Goal: Task Accomplishment & Management: Use online tool/utility

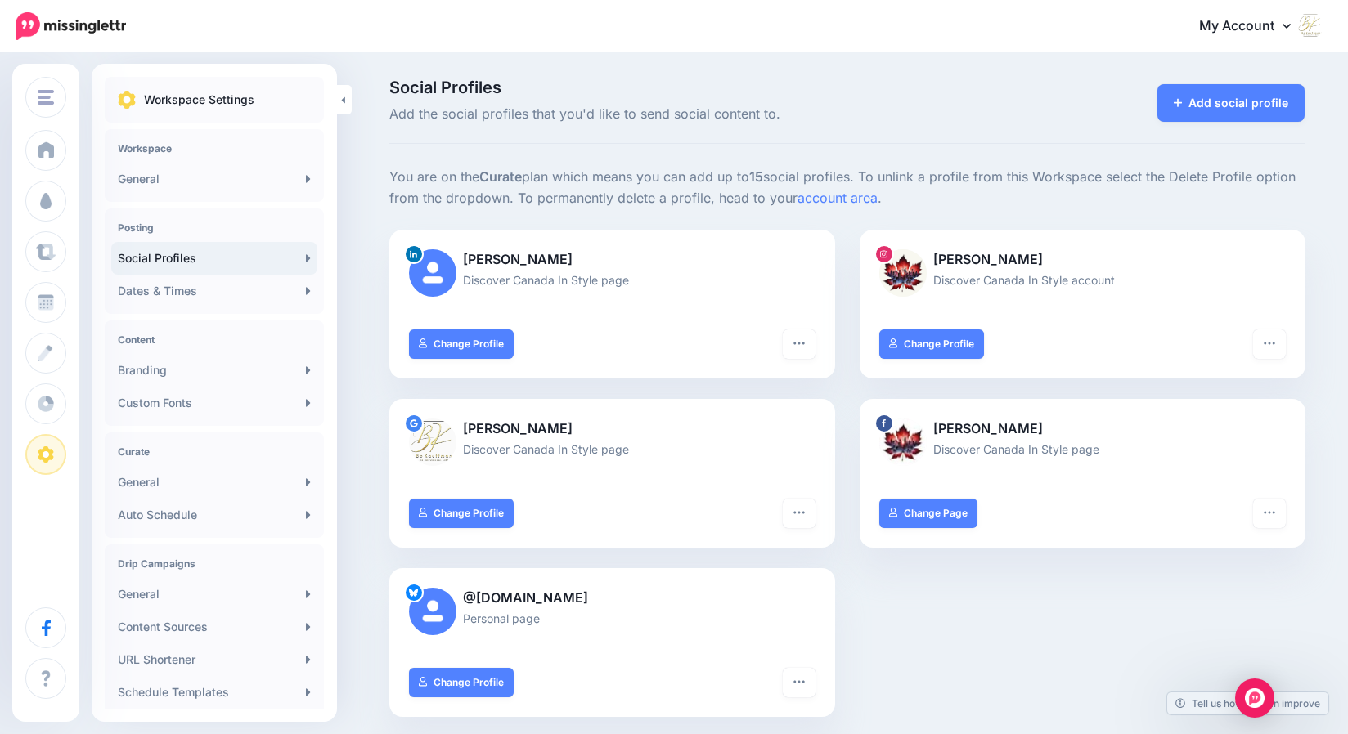
scroll to position [95, 0]
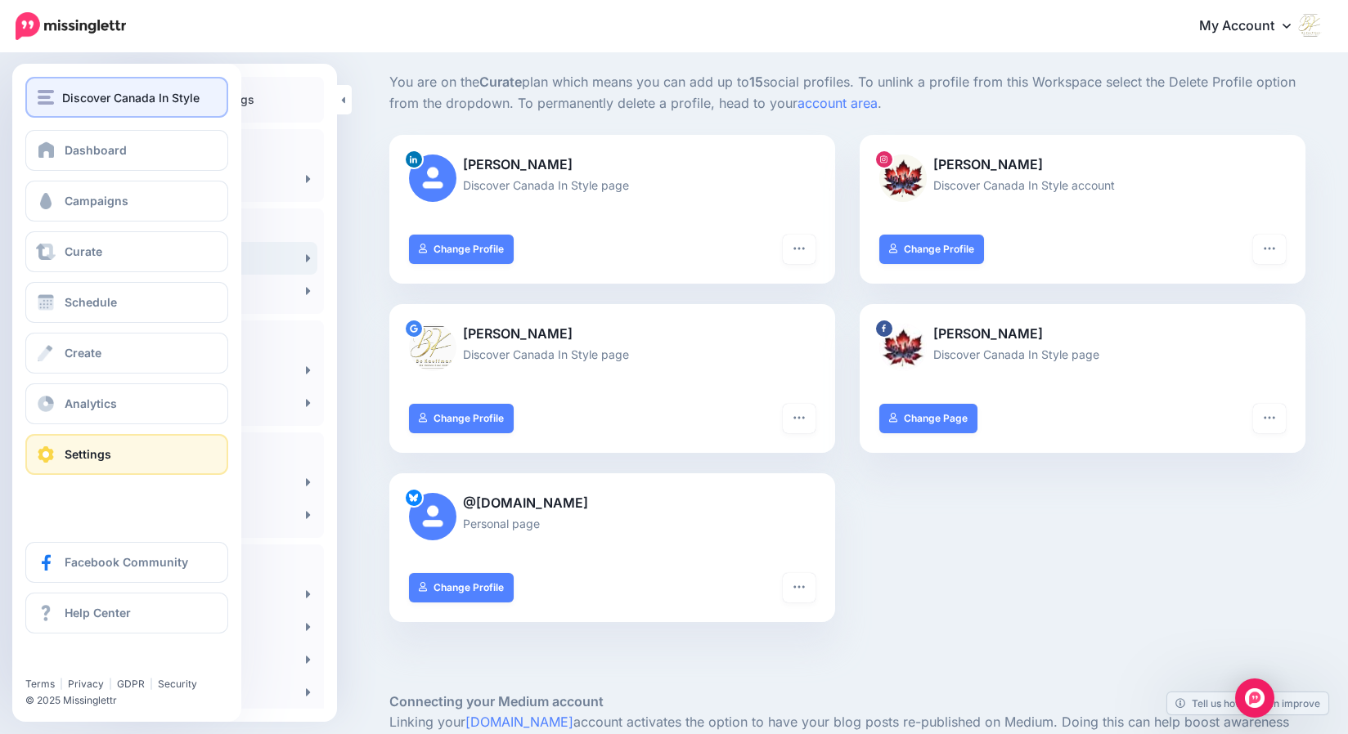
click at [69, 92] on span "Discover Canada In Style" at bounding box center [130, 97] width 137 height 19
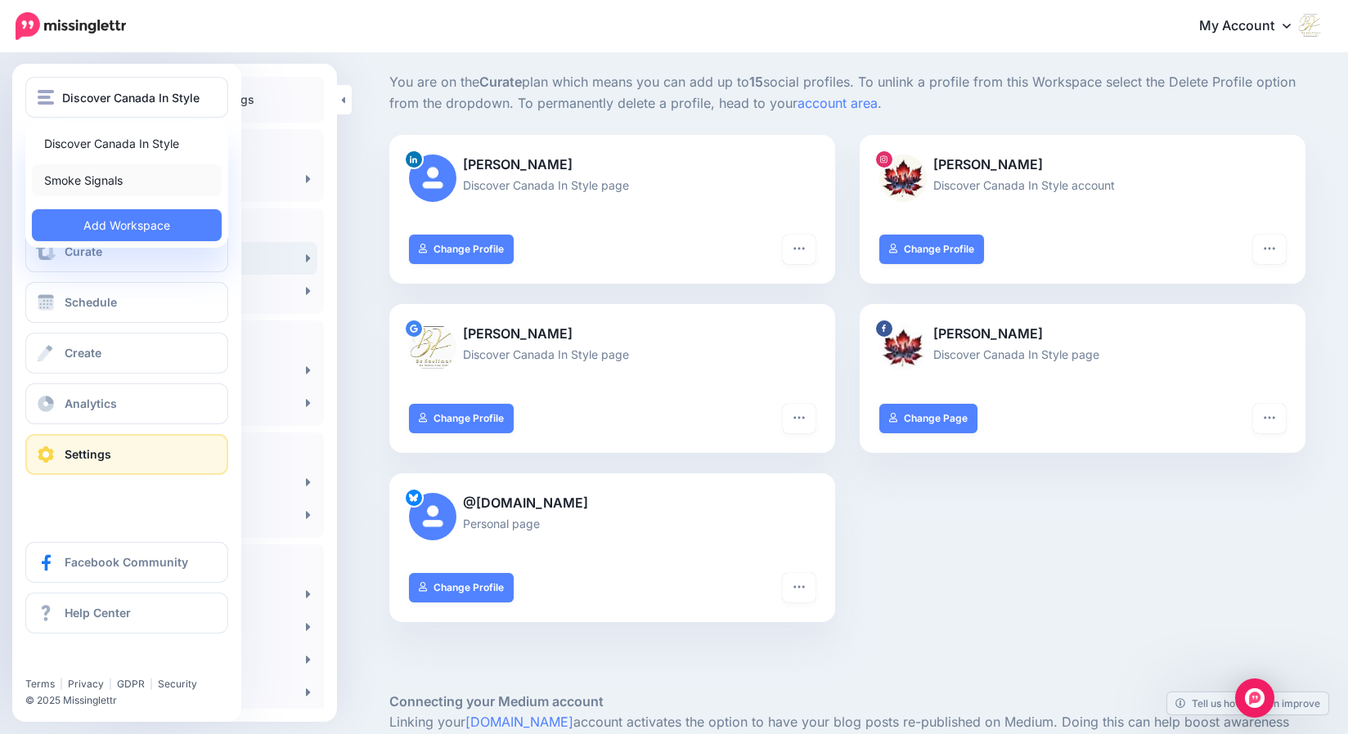
click at [84, 179] on link "Smoke Signals" at bounding box center [127, 180] width 190 height 32
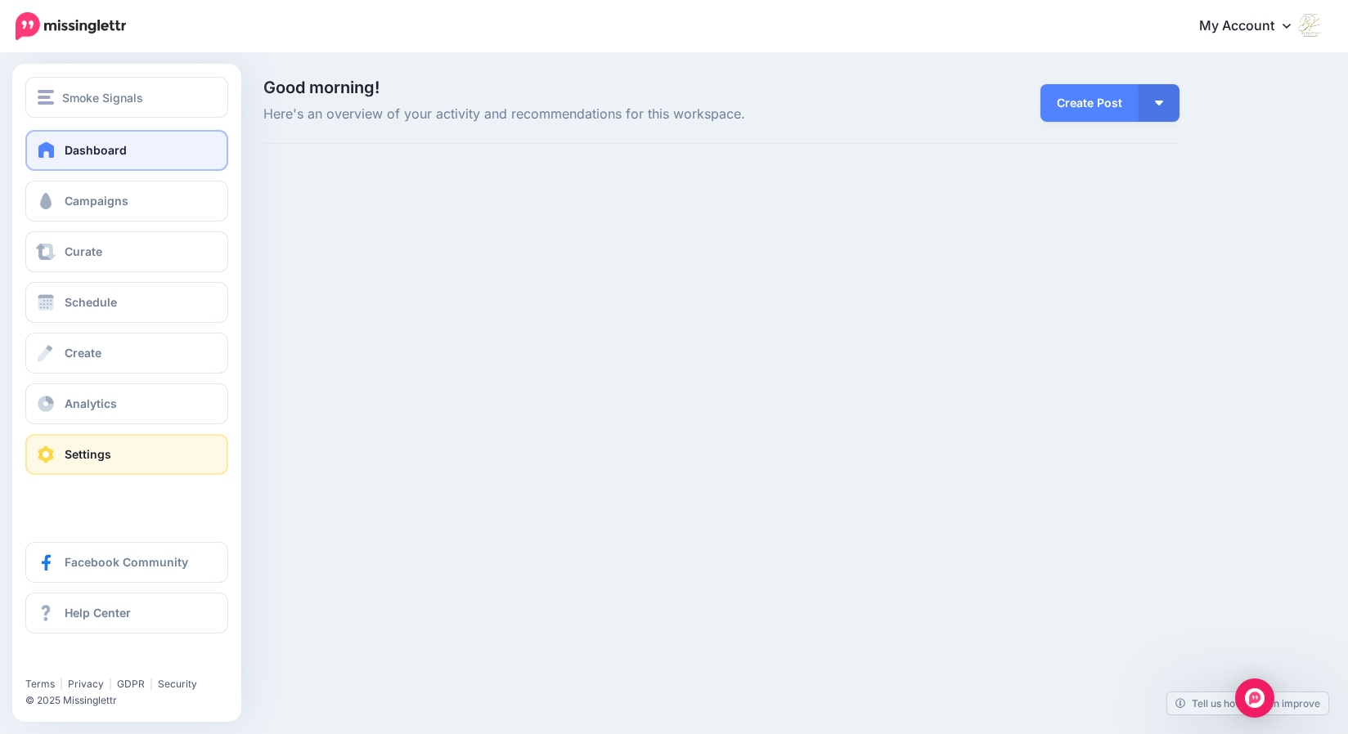
click at [108, 460] on span "Settings" at bounding box center [88, 454] width 47 height 14
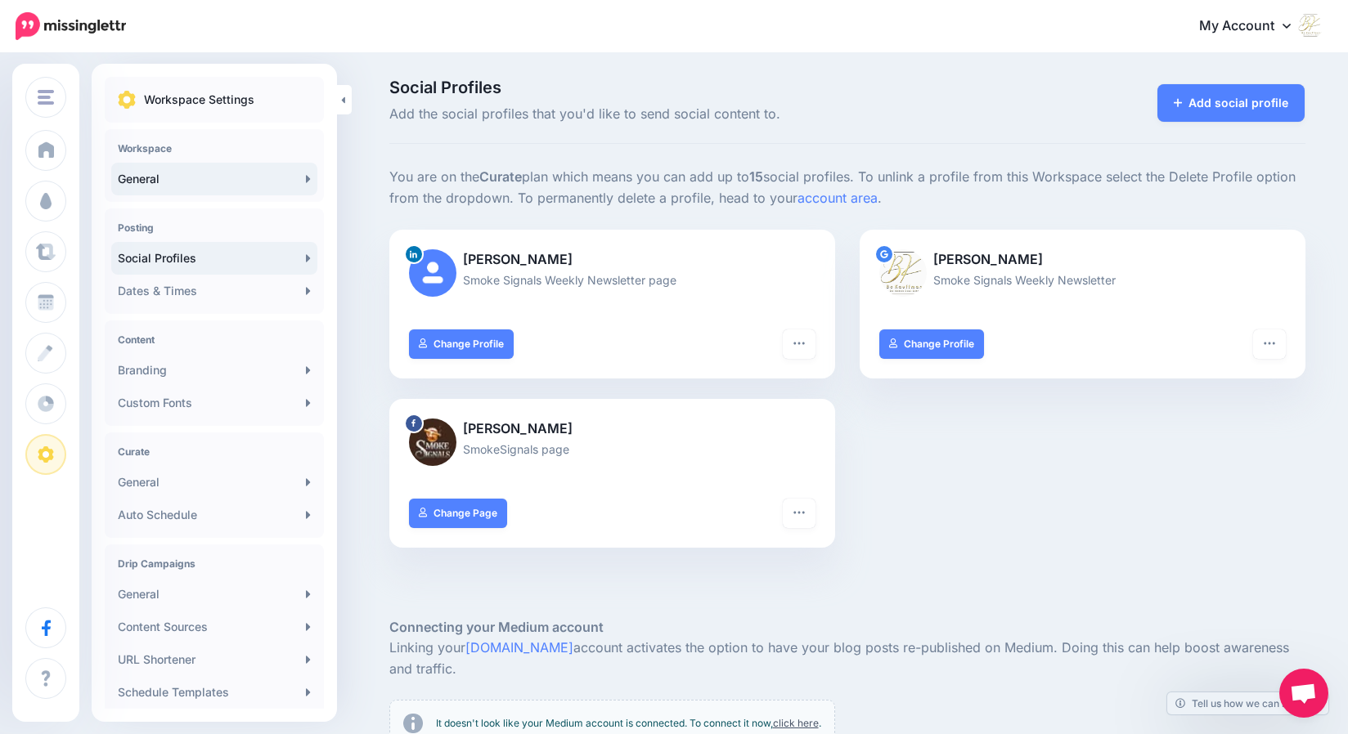
click at [159, 181] on link "General" at bounding box center [214, 179] width 206 height 33
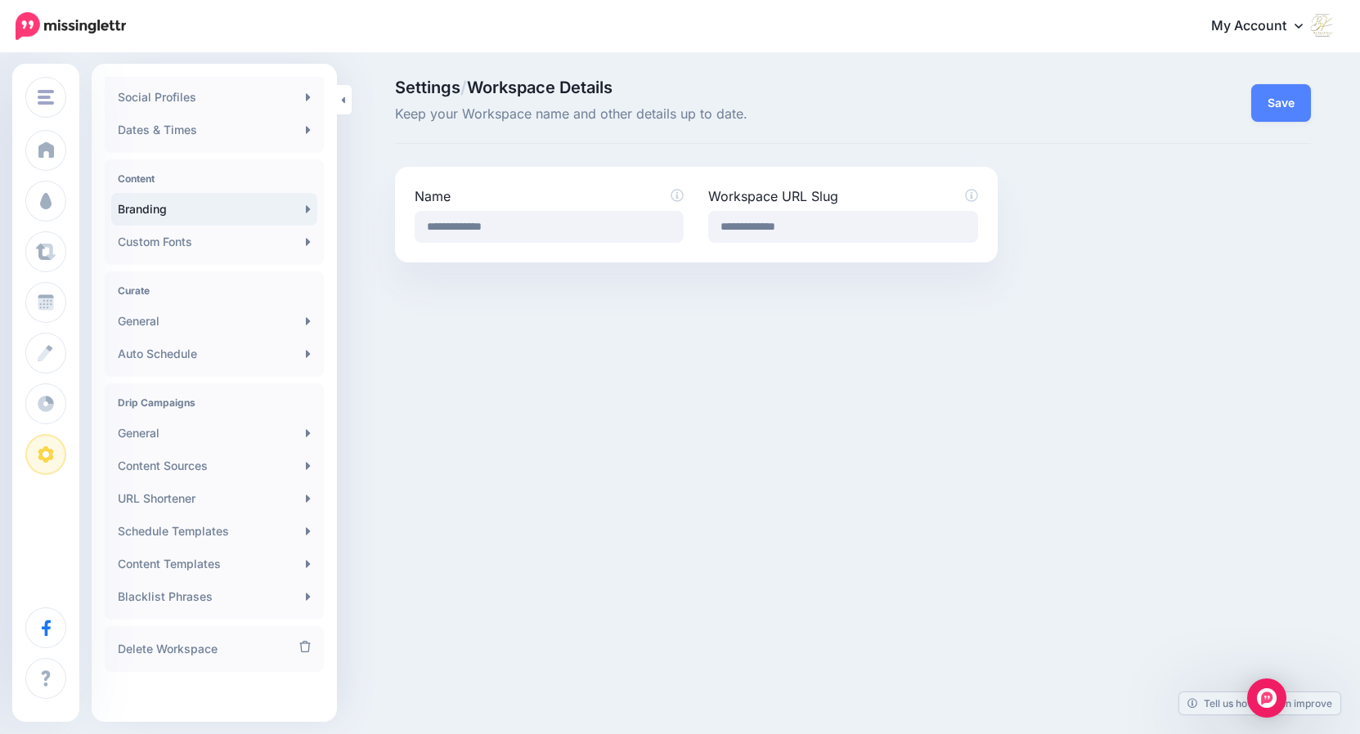
scroll to position [164, 0]
click at [192, 460] on link "Content Sources" at bounding box center [214, 463] width 206 height 33
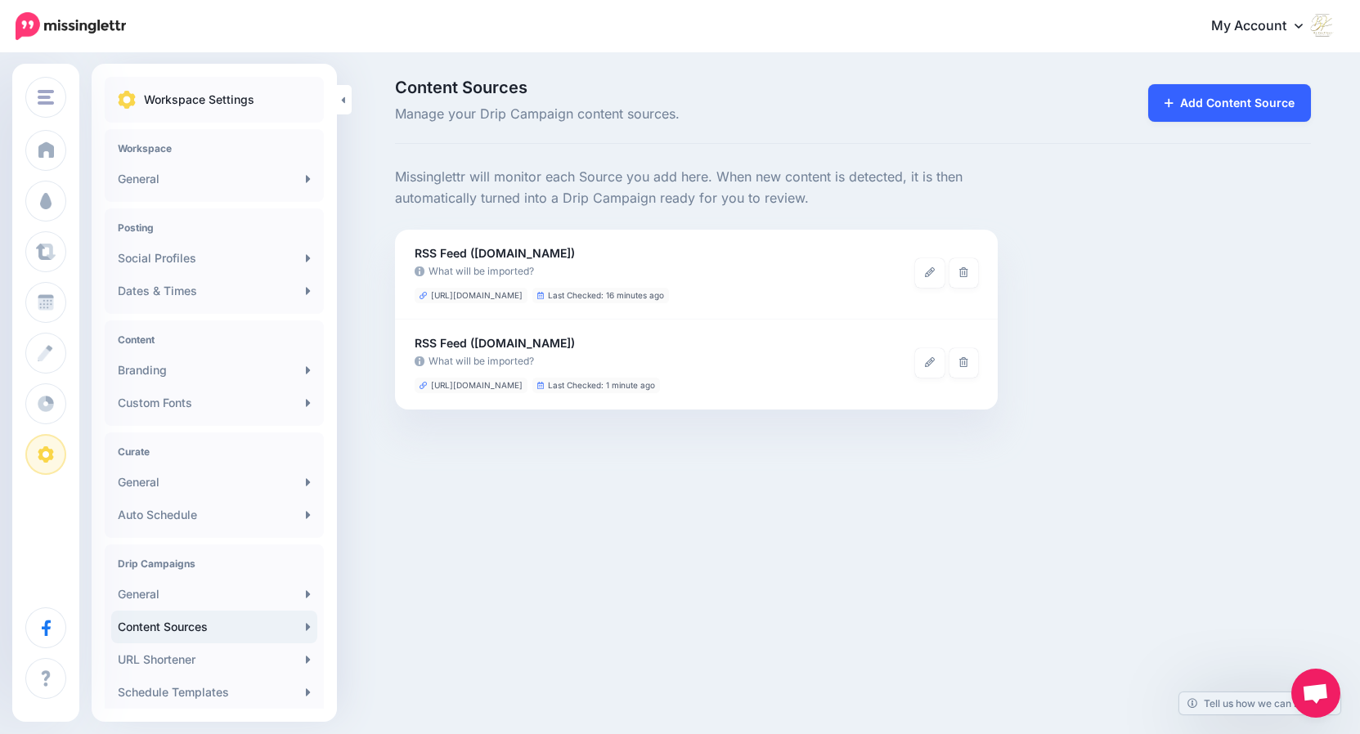
click at [1209, 106] on link "Add Content Source" at bounding box center [1229, 103] width 163 height 38
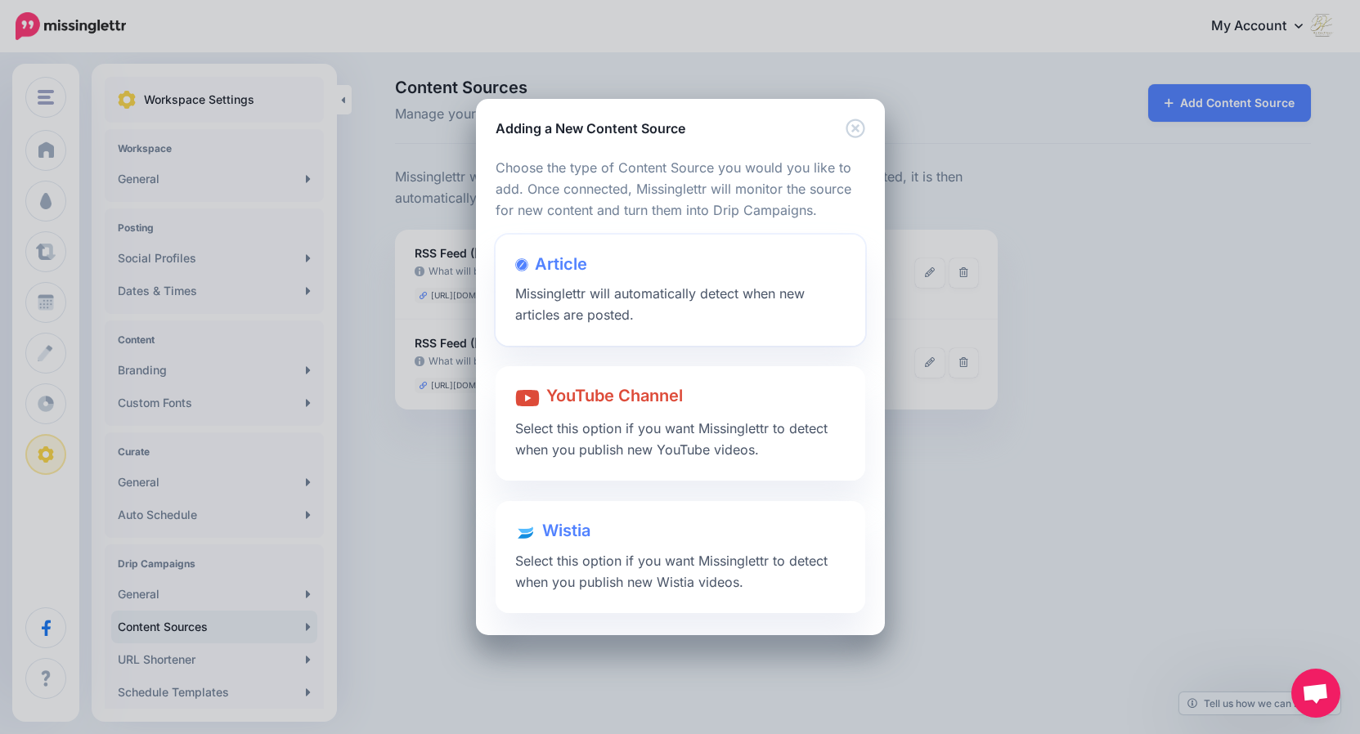
click at [586, 303] on div "Article Missinglettr will automatically detect when new articles are posted." at bounding box center [681, 291] width 370 height 112
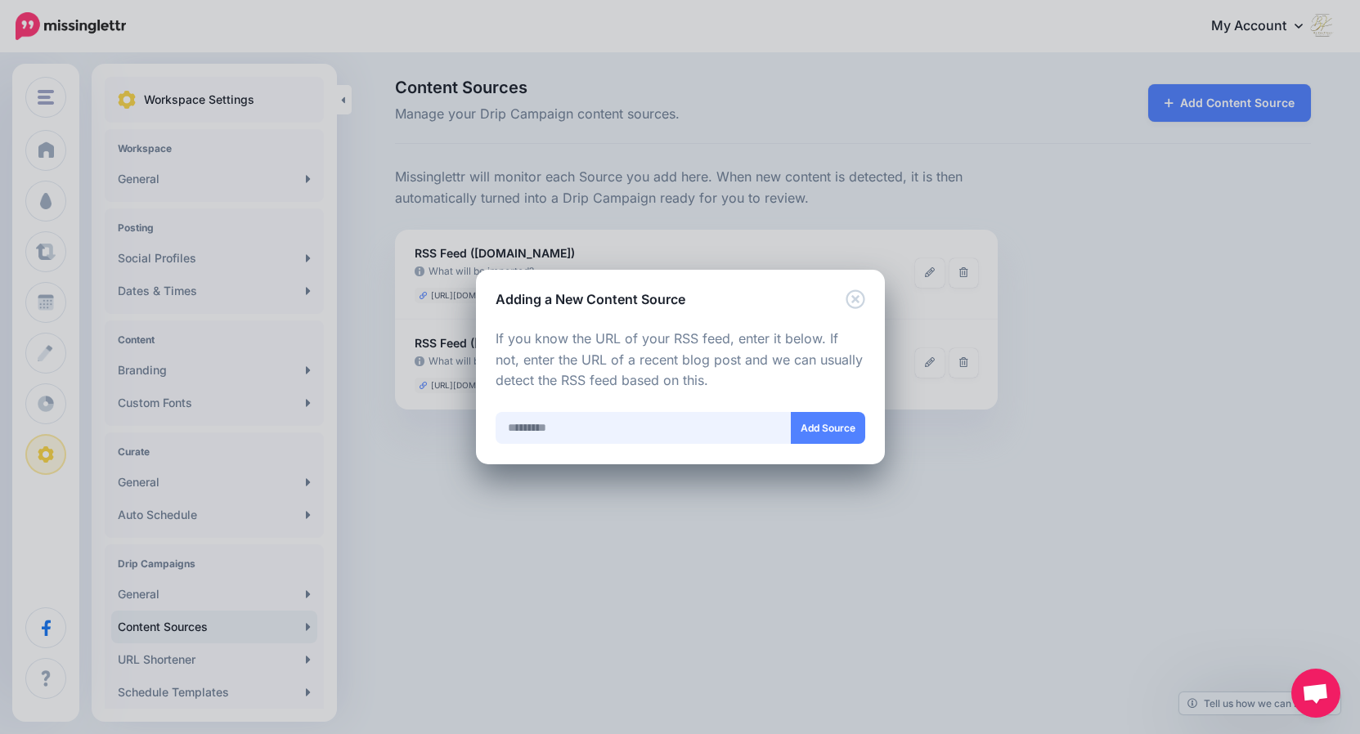
click at [595, 429] on input "text" at bounding box center [644, 428] width 296 height 32
type input "**********"
click at [827, 429] on button "Add Source" at bounding box center [828, 428] width 74 height 32
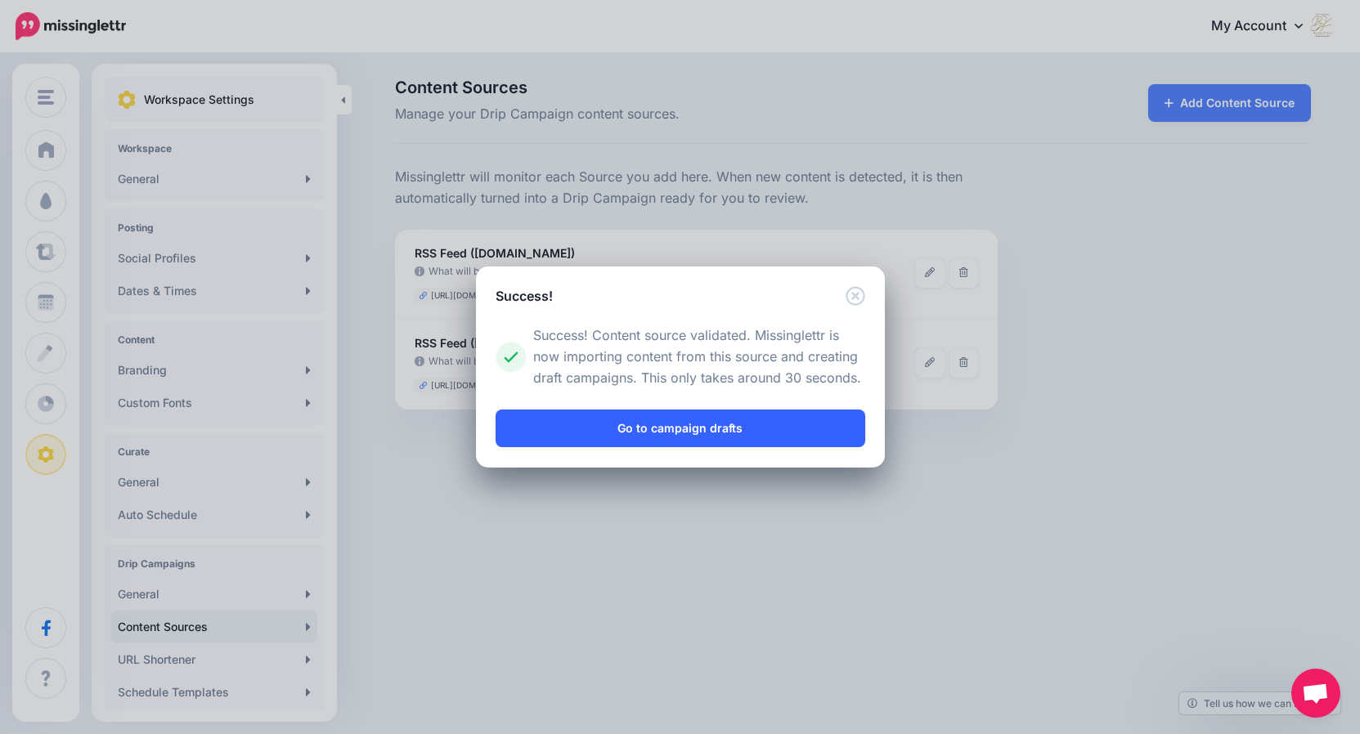
click at [718, 436] on link "Go to campaign drafts" at bounding box center [681, 429] width 370 height 38
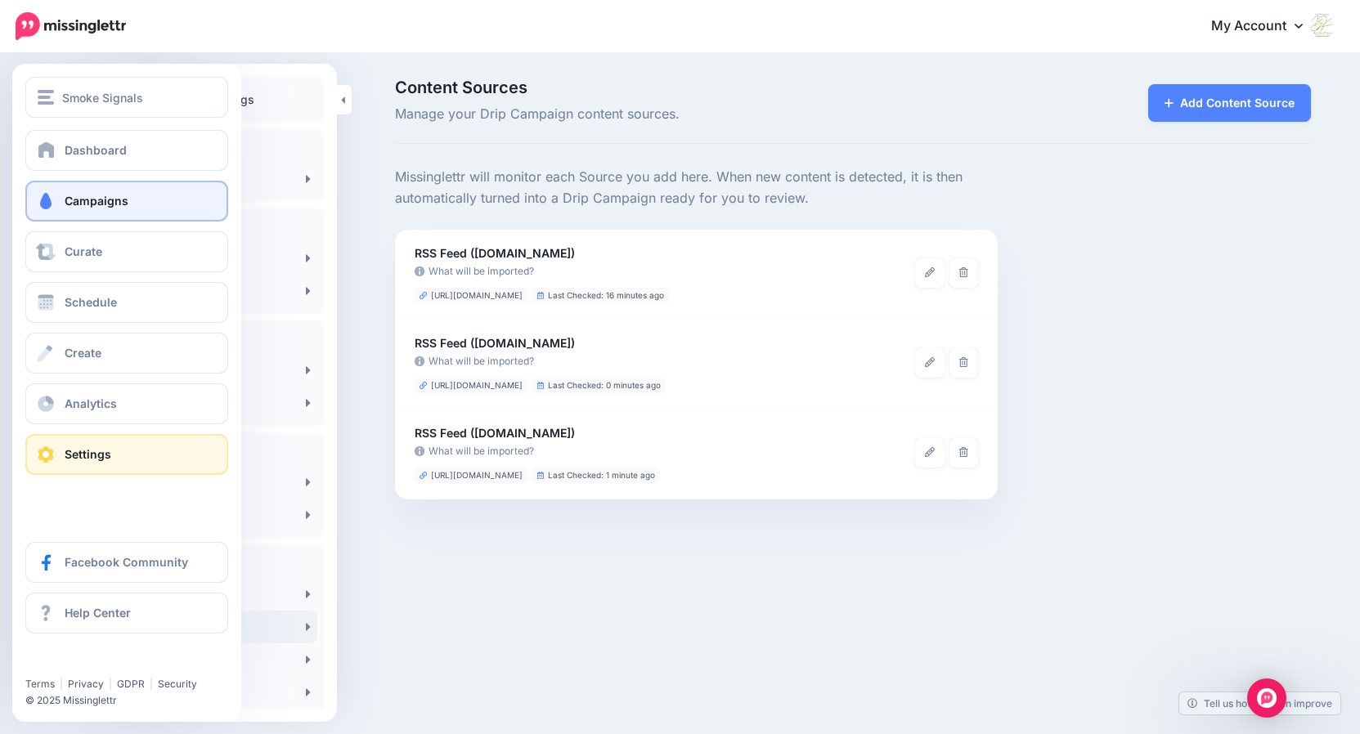
click at [100, 200] on span "Campaigns" at bounding box center [97, 201] width 64 height 14
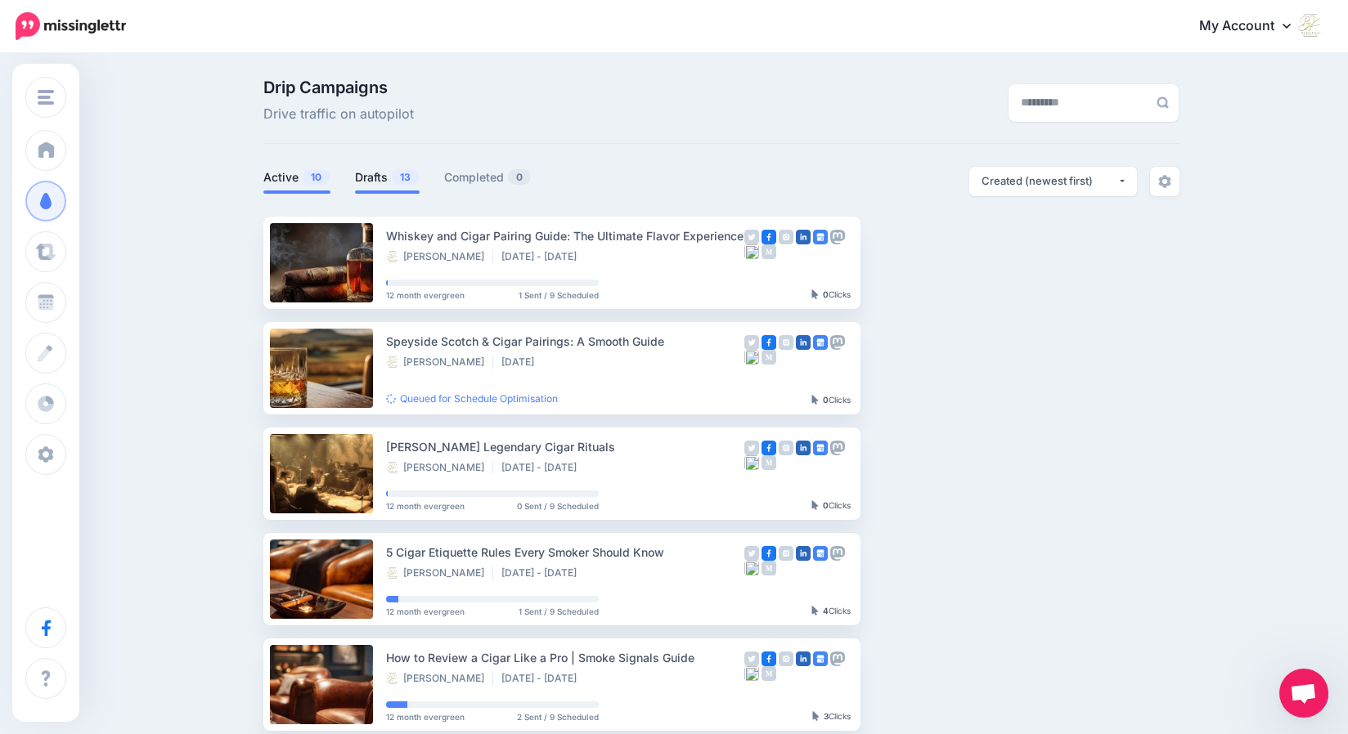
click at [385, 181] on link "Drafts 13" at bounding box center [387, 178] width 65 height 20
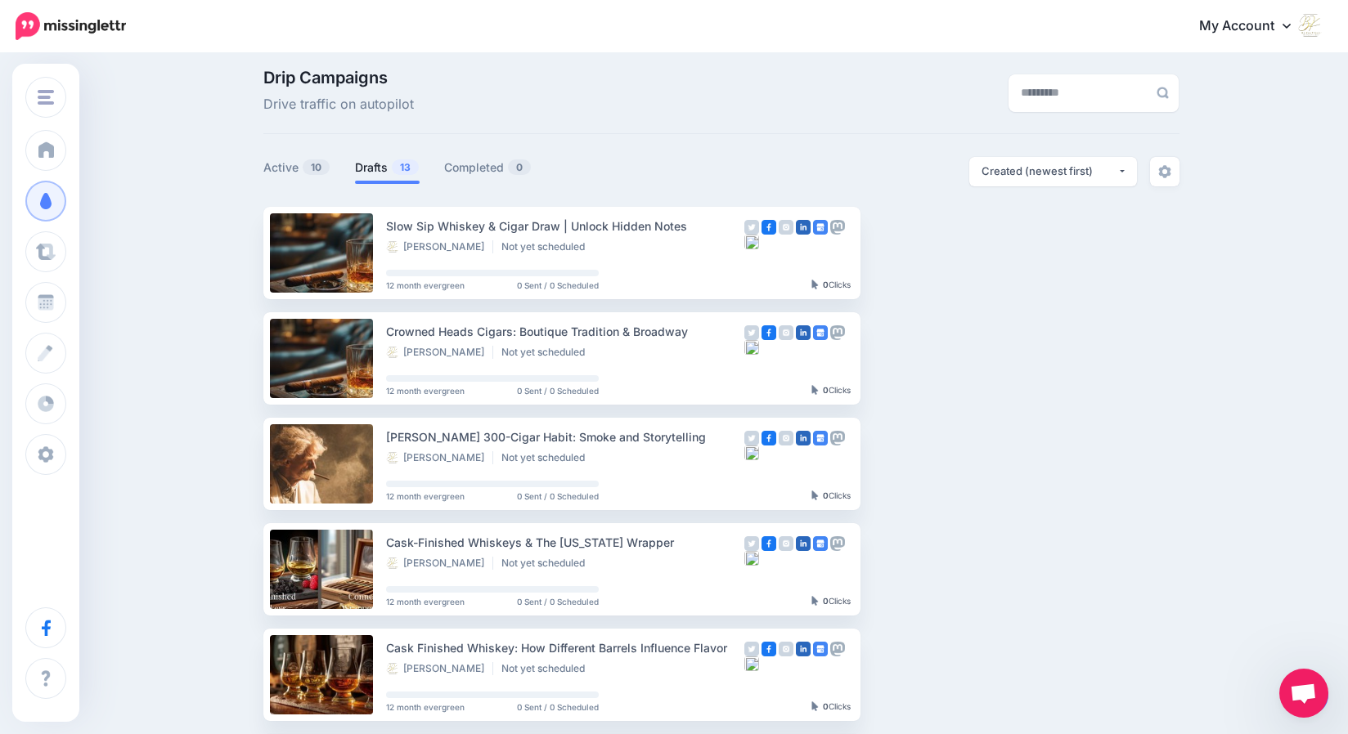
scroll to position [841, 0]
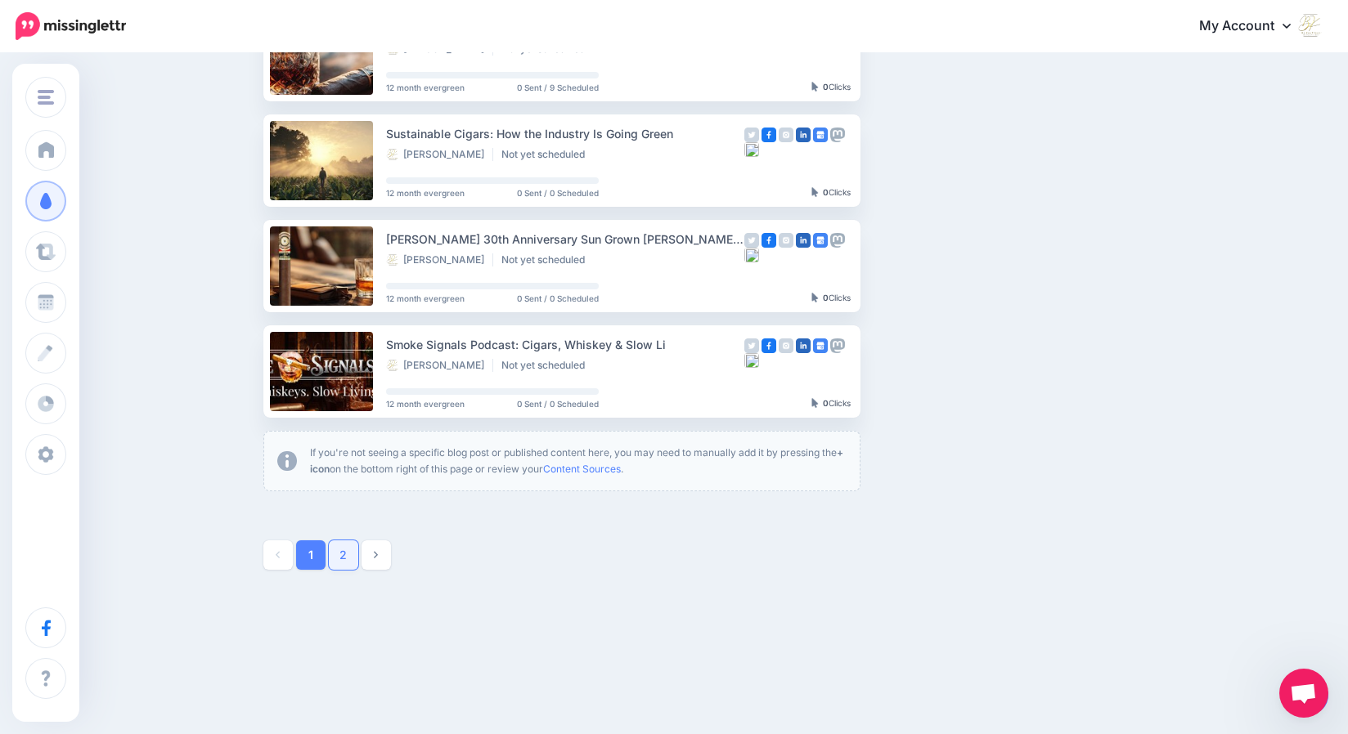
click at [345, 551] on link "2" at bounding box center [343, 555] width 29 height 29
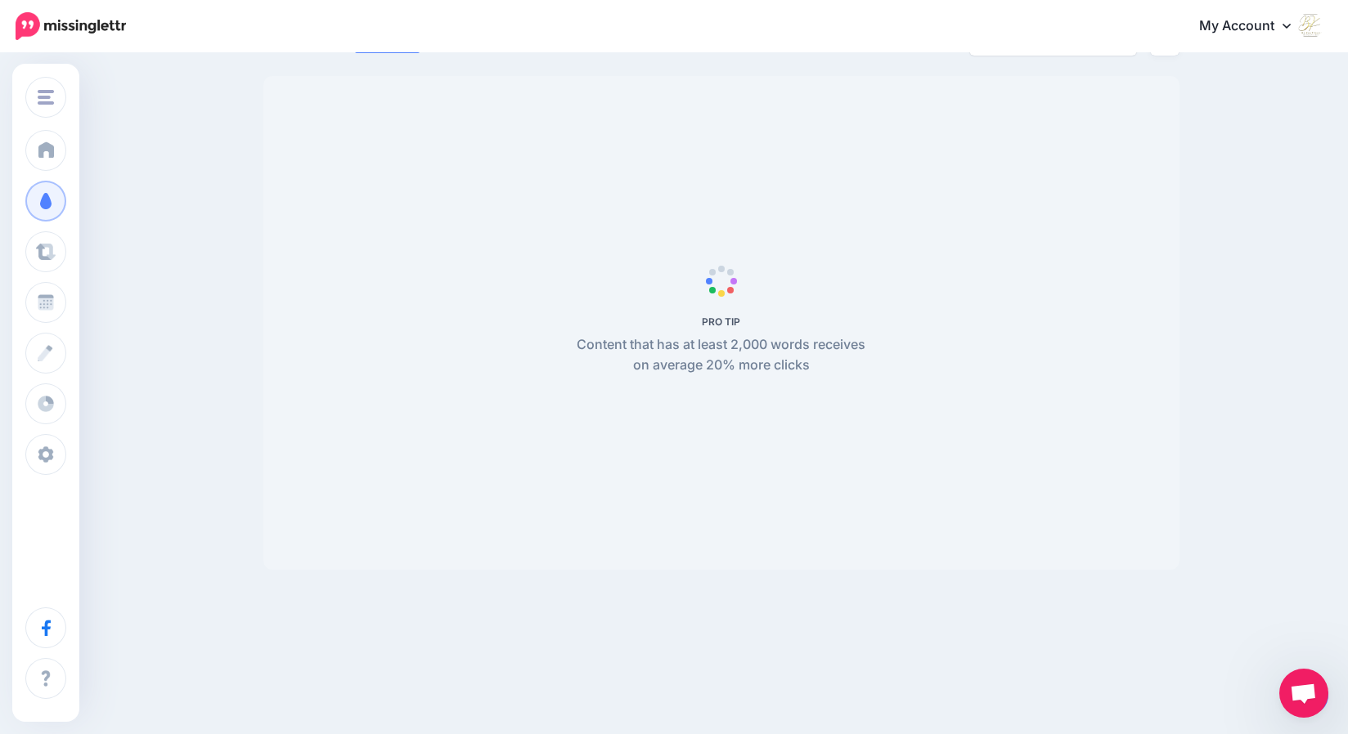
scroll to position [102, 0]
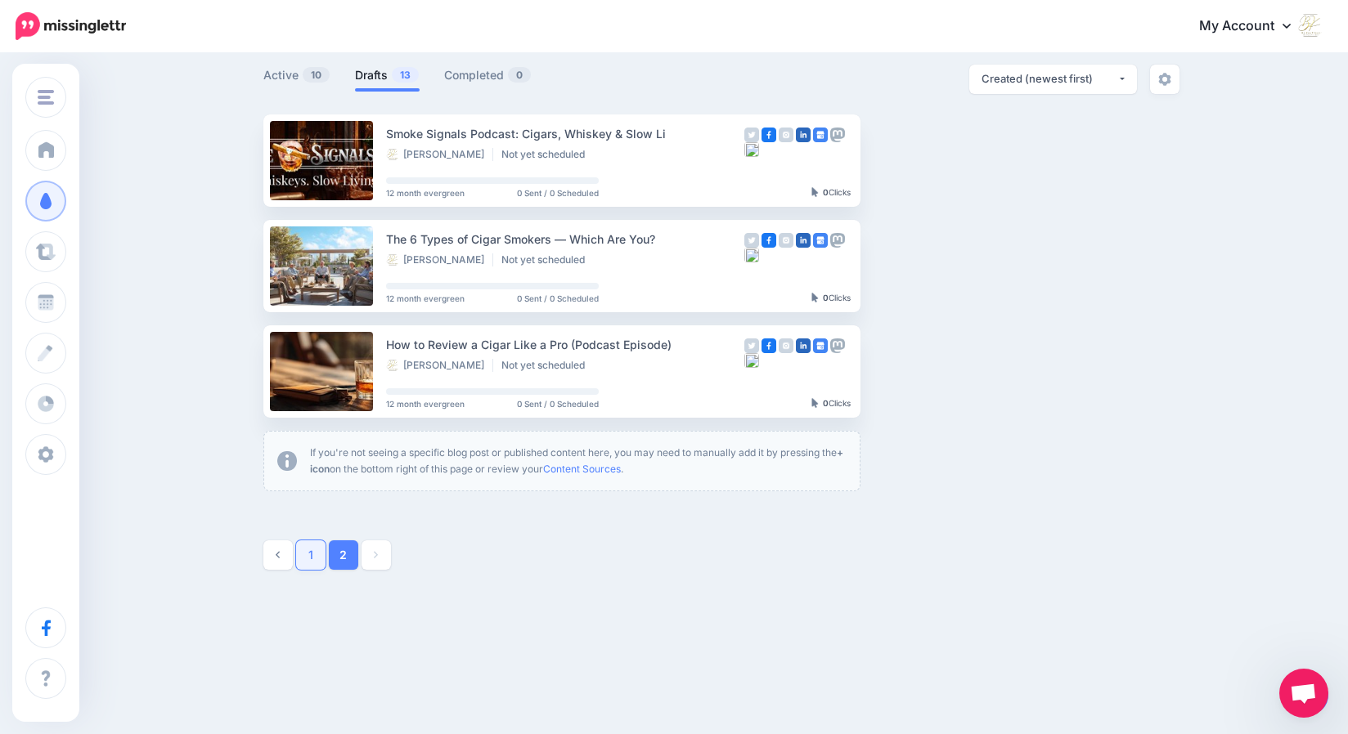
click at [318, 555] on link "1" at bounding box center [310, 555] width 29 height 29
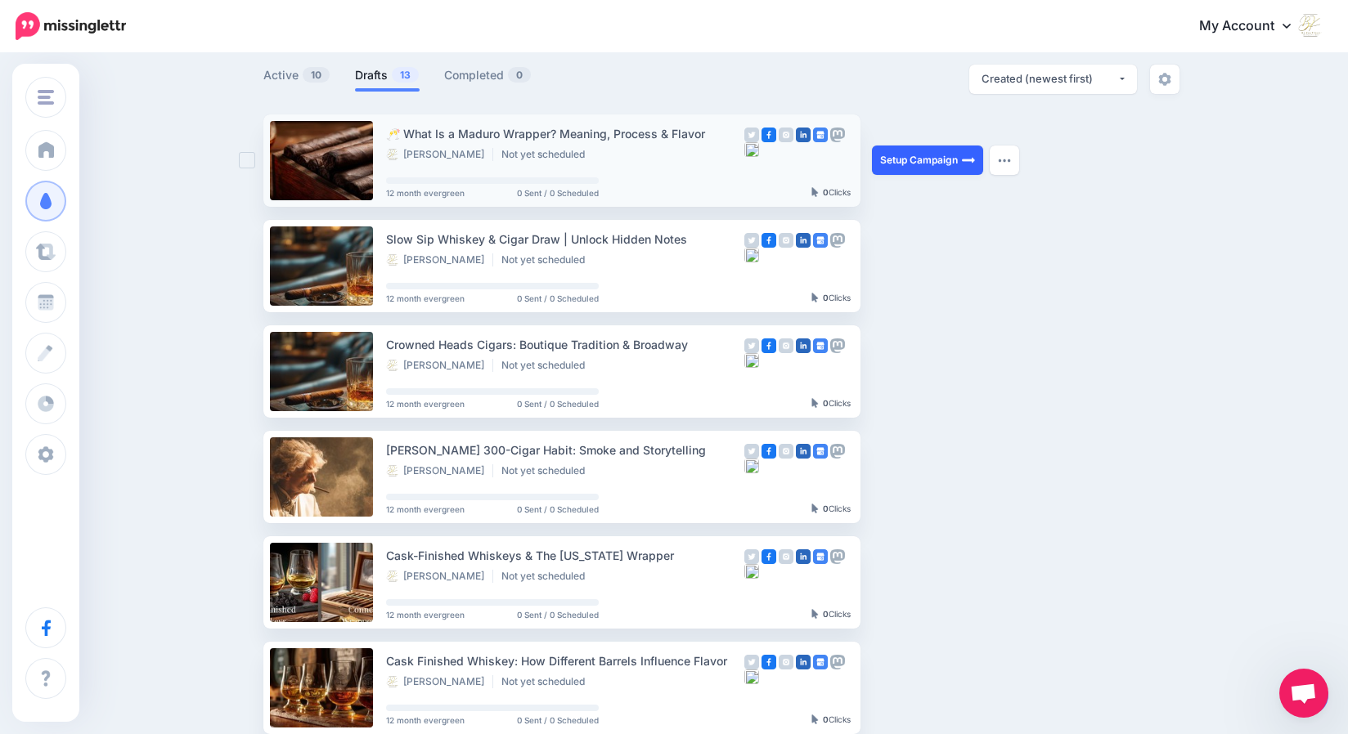
click at [940, 159] on link "Setup Campaign" at bounding box center [927, 160] width 111 height 29
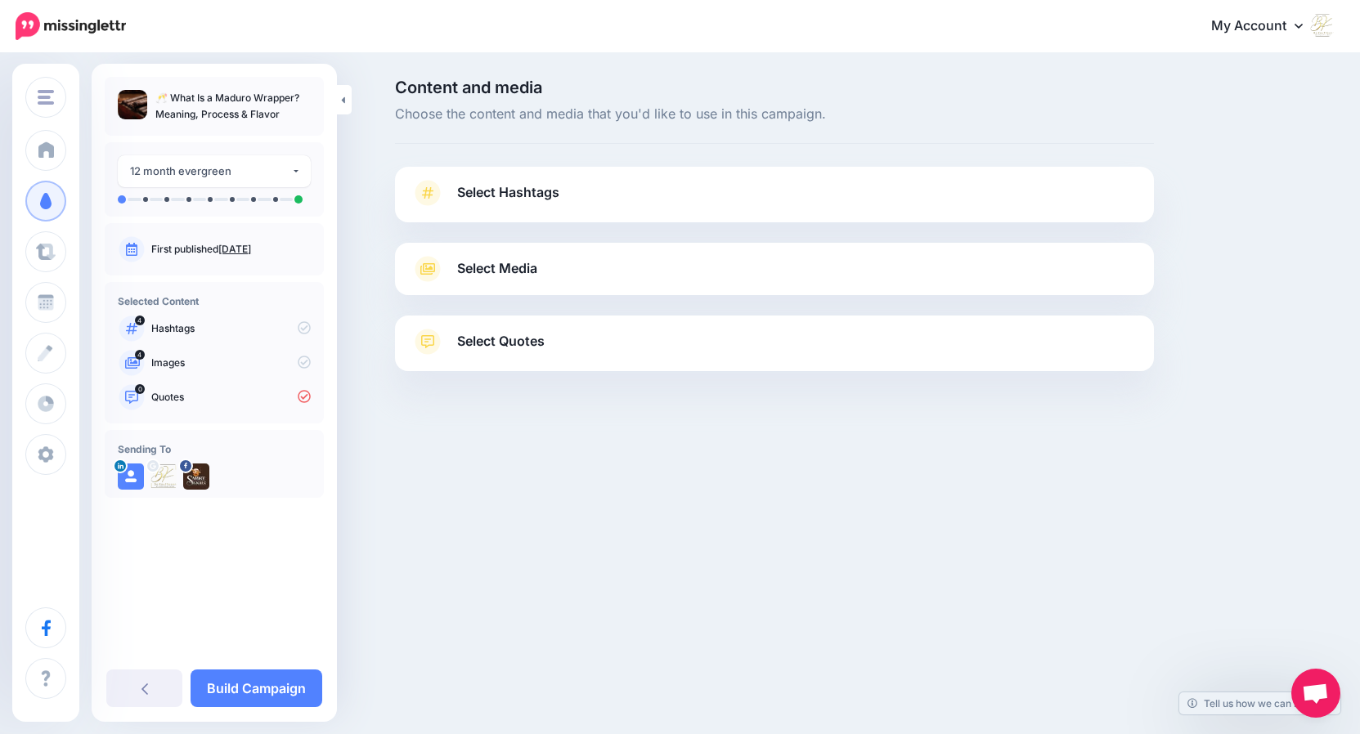
click at [525, 198] on span "Select Hashtags" at bounding box center [508, 193] width 102 height 22
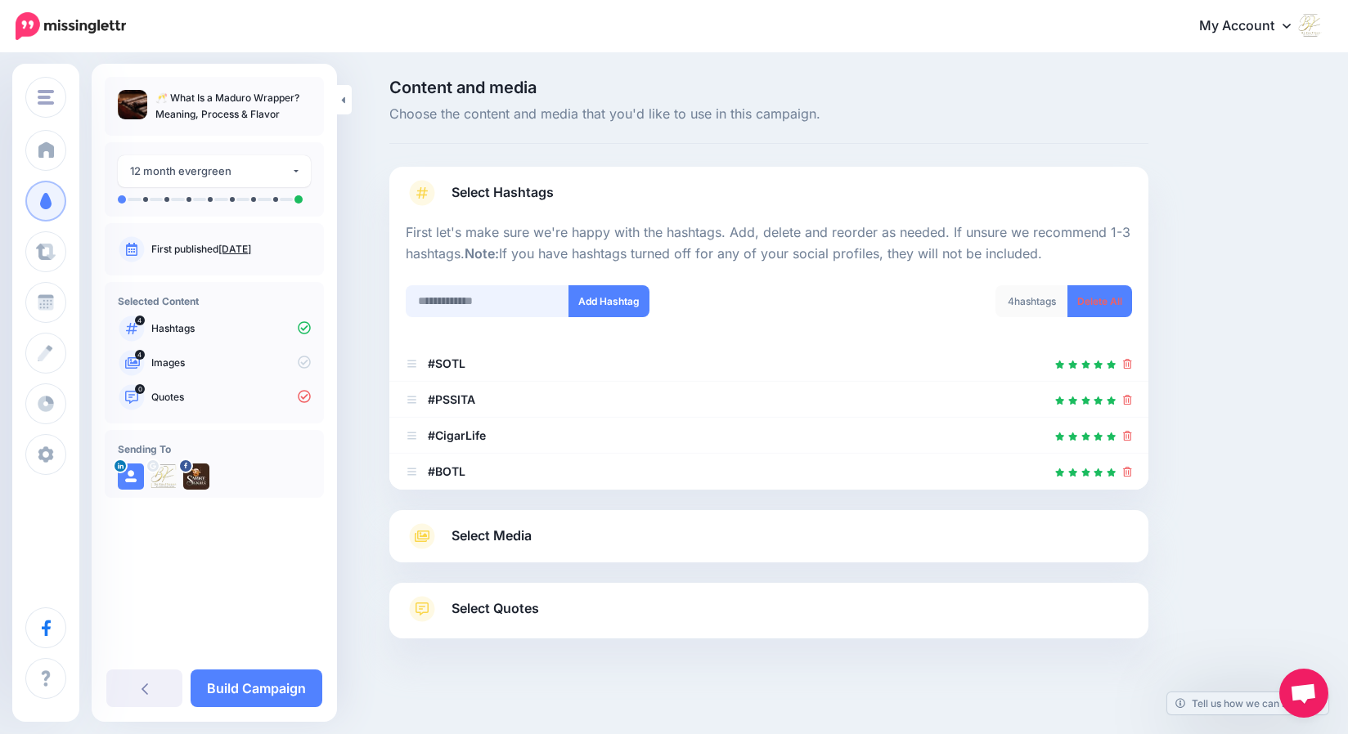
click at [483, 299] on input "text" at bounding box center [488, 301] width 164 height 32
type input "******"
click at [603, 299] on button "Add Hashtag" at bounding box center [608, 301] width 81 height 32
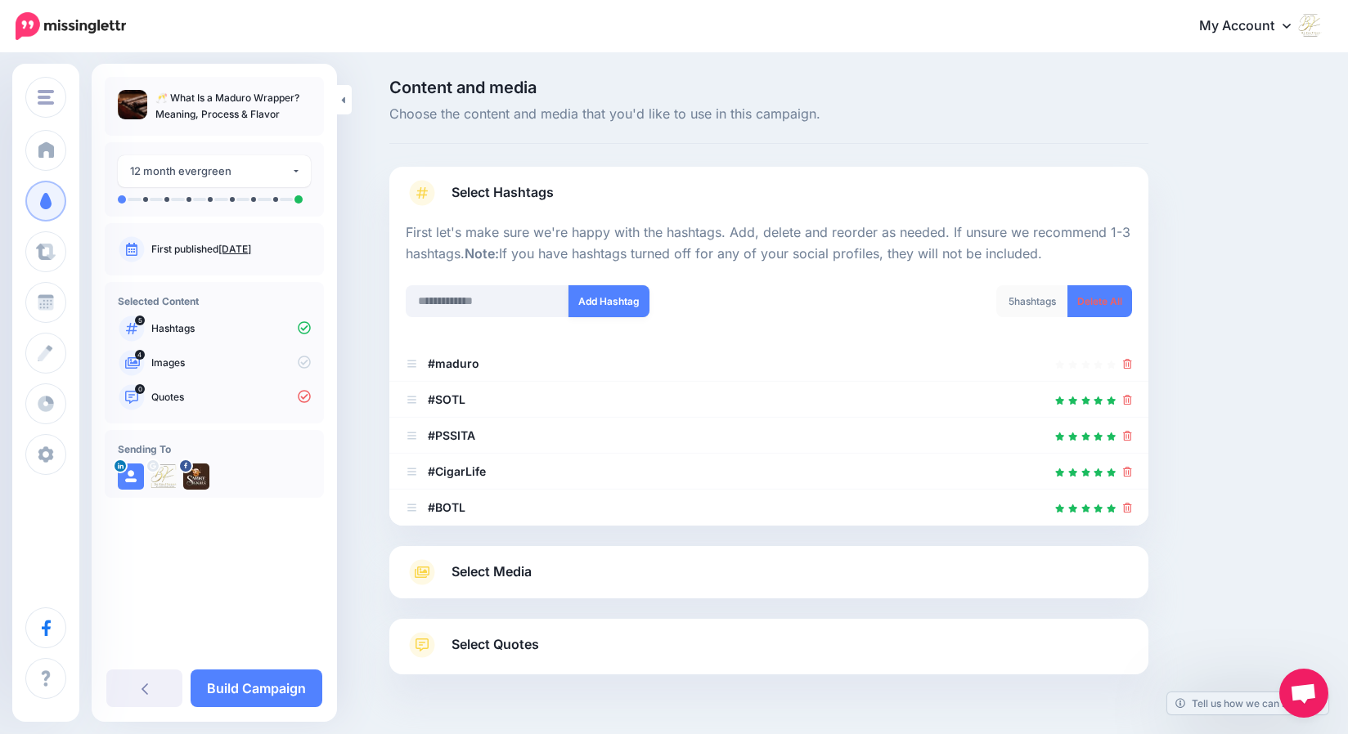
scroll to position [47, 0]
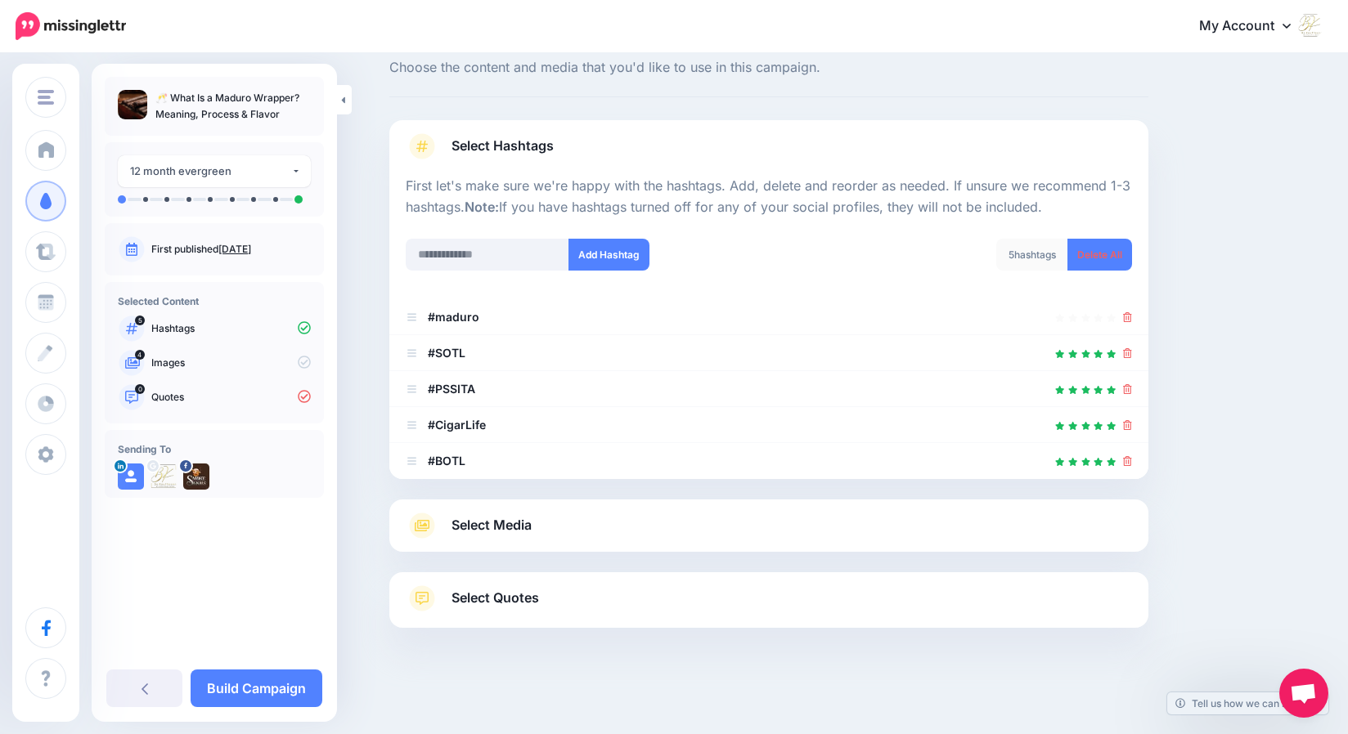
click at [532, 523] on span "Select Media" at bounding box center [491, 525] width 80 height 22
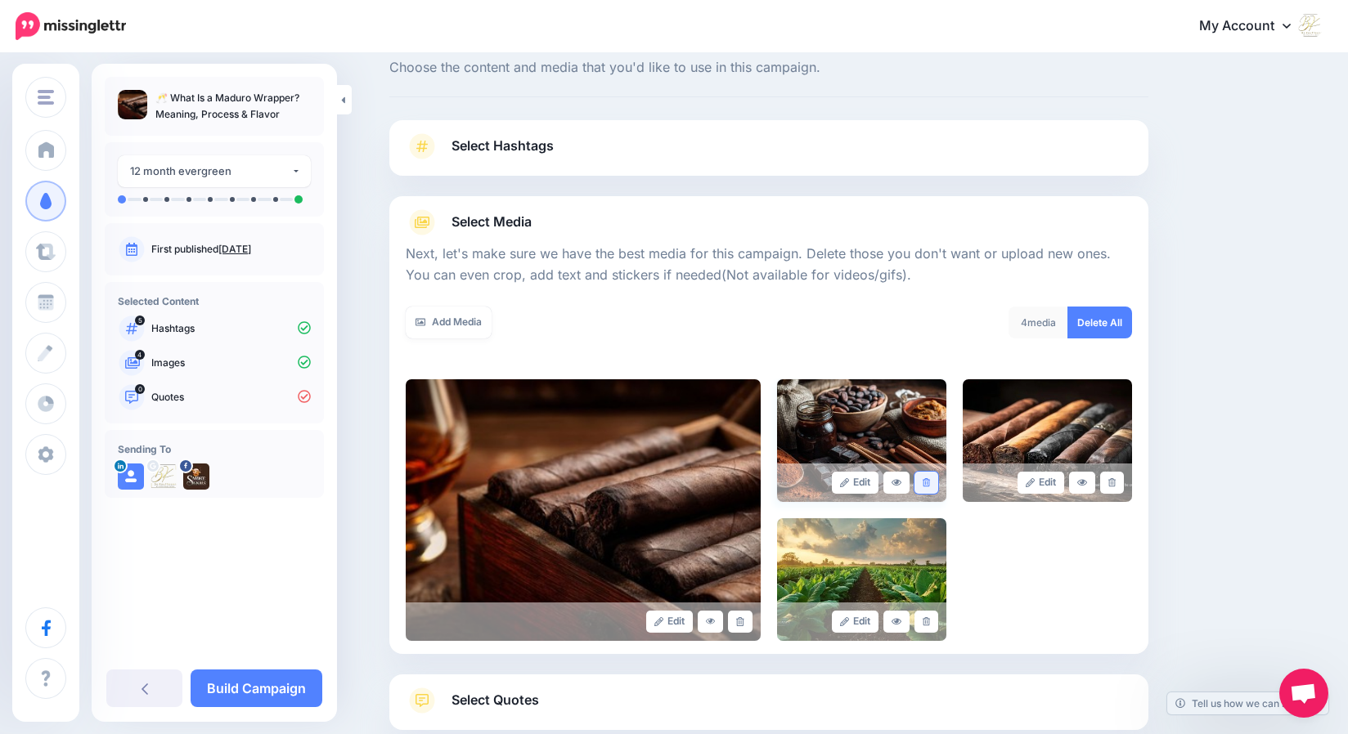
click at [930, 482] on icon at bounding box center [926, 482] width 7 height 9
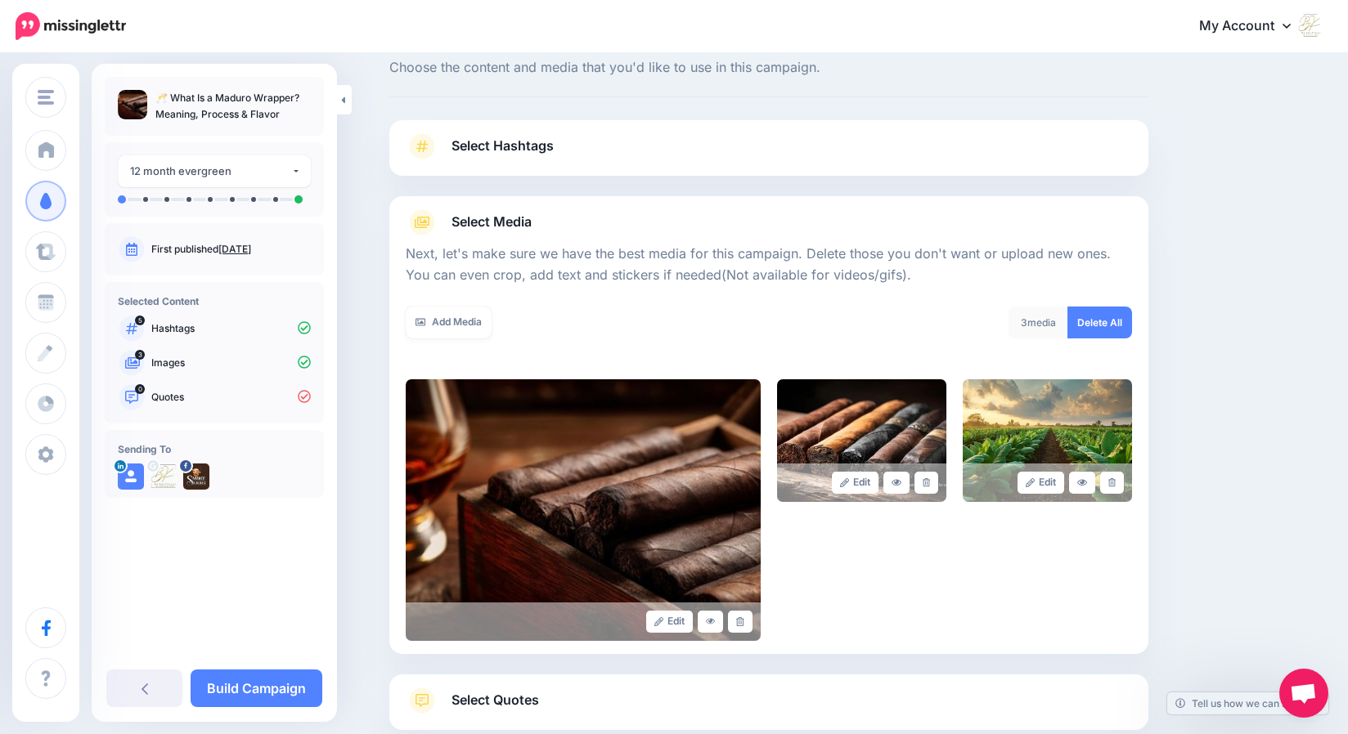
click at [930, 482] on icon at bounding box center [926, 482] width 7 height 9
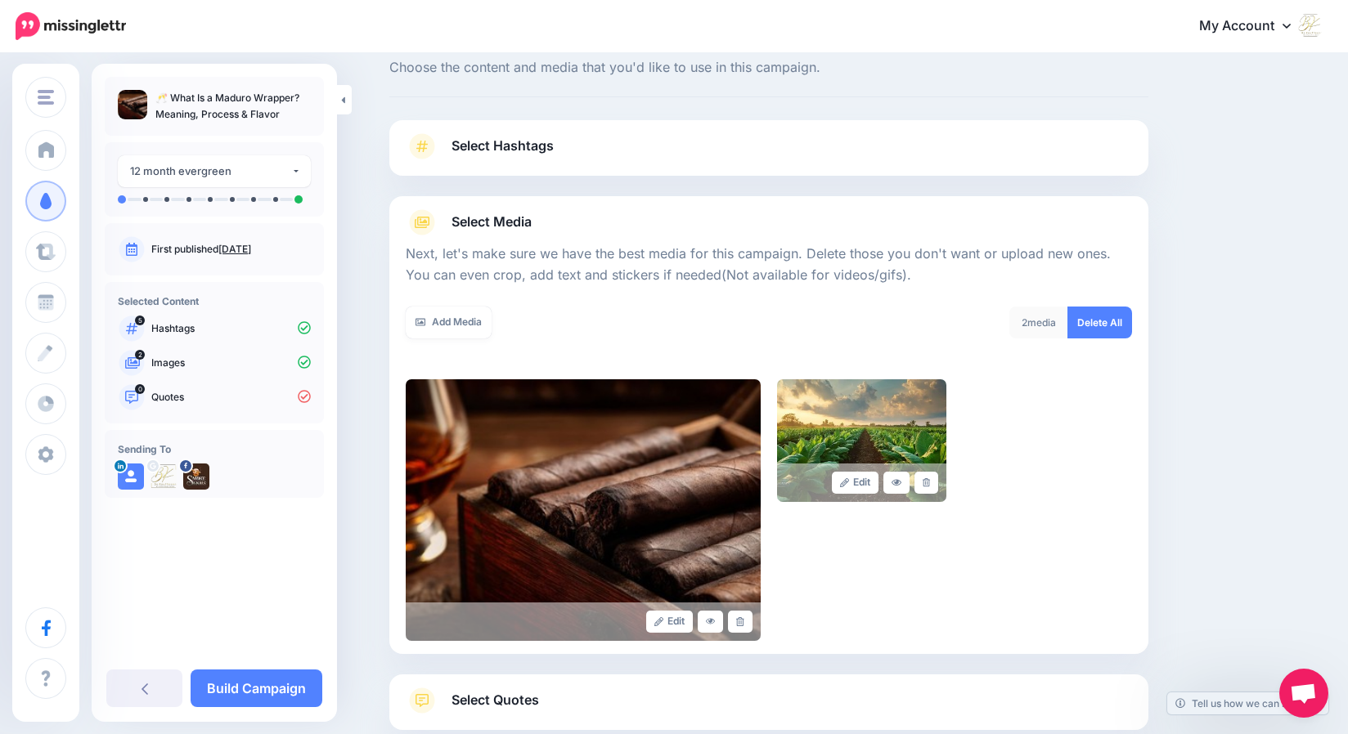
click at [930, 482] on icon at bounding box center [926, 482] width 7 height 9
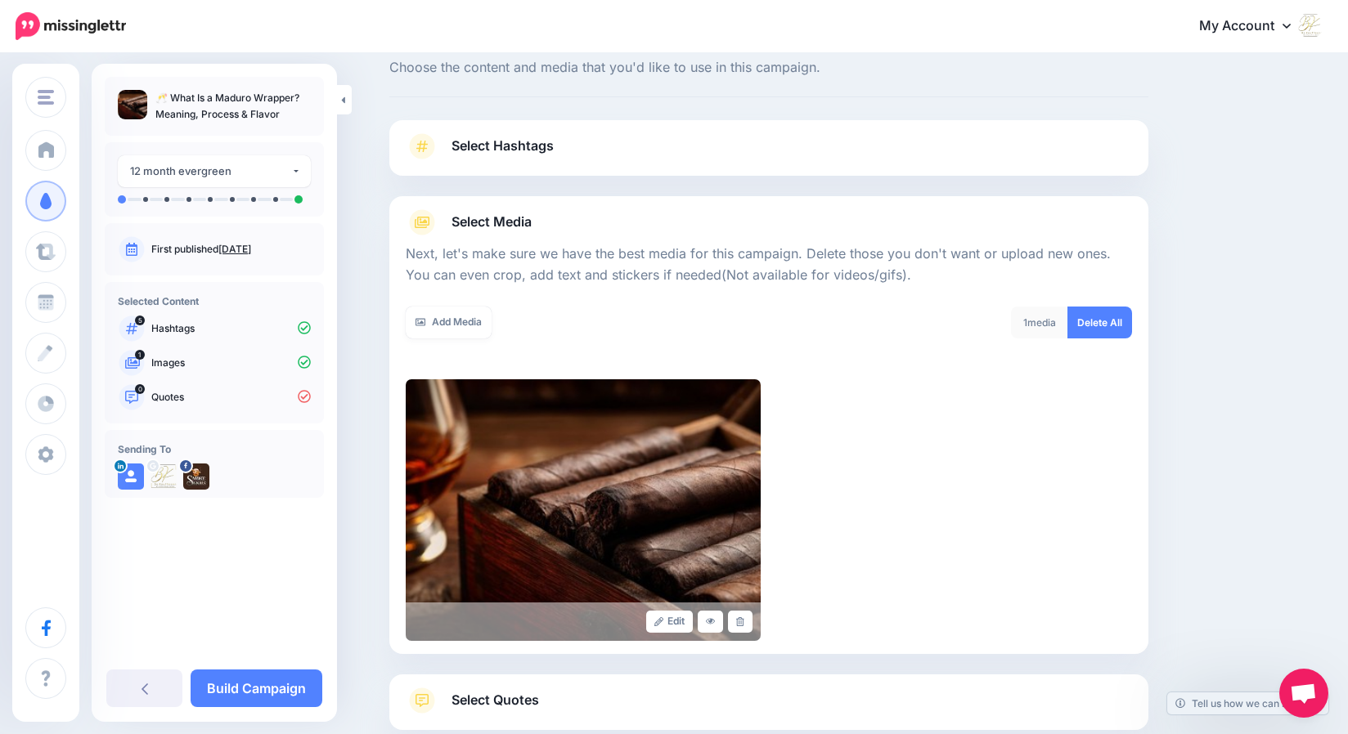
scroll to position [149, 0]
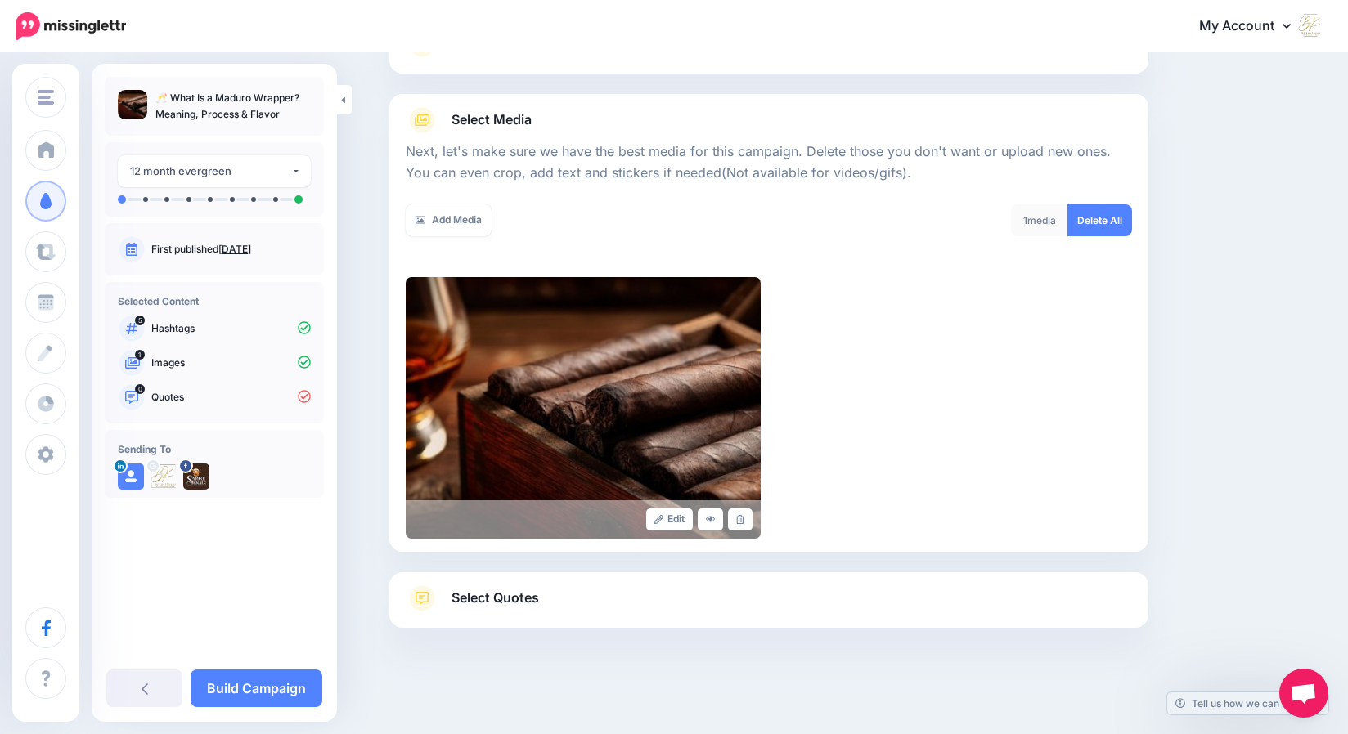
click at [498, 601] on span "Select Quotes" at bounding box center [495, 598] width 88 height 22
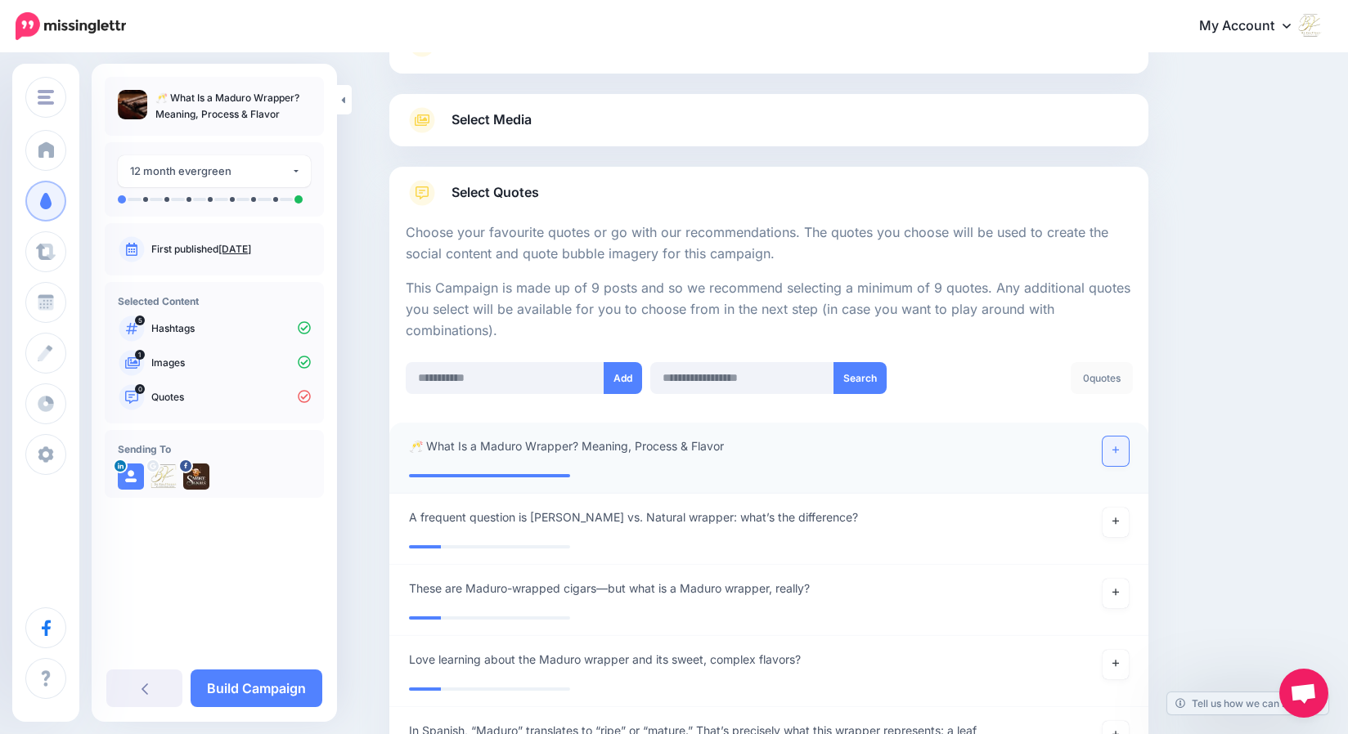
click at [1117, 448] on link at bounding box center [1116, 451] width 26 height 29
click at [496, 380] on input "text" at bounding box center [505, 378] width 199 height 32
paste input "**********"
type input "**********"
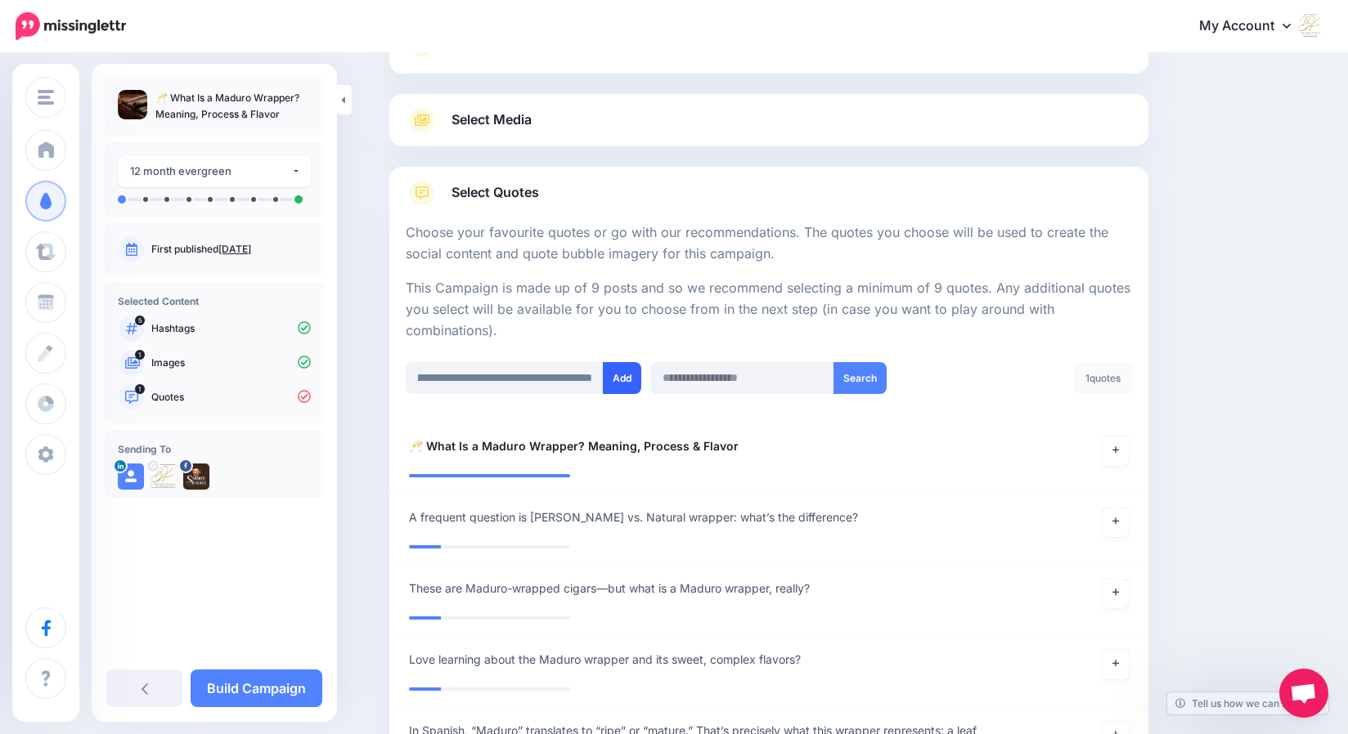
scroll to position [0, 0]
click at [629, 380] on button "Add" at bounding box center [622, 378] width 38 height 32
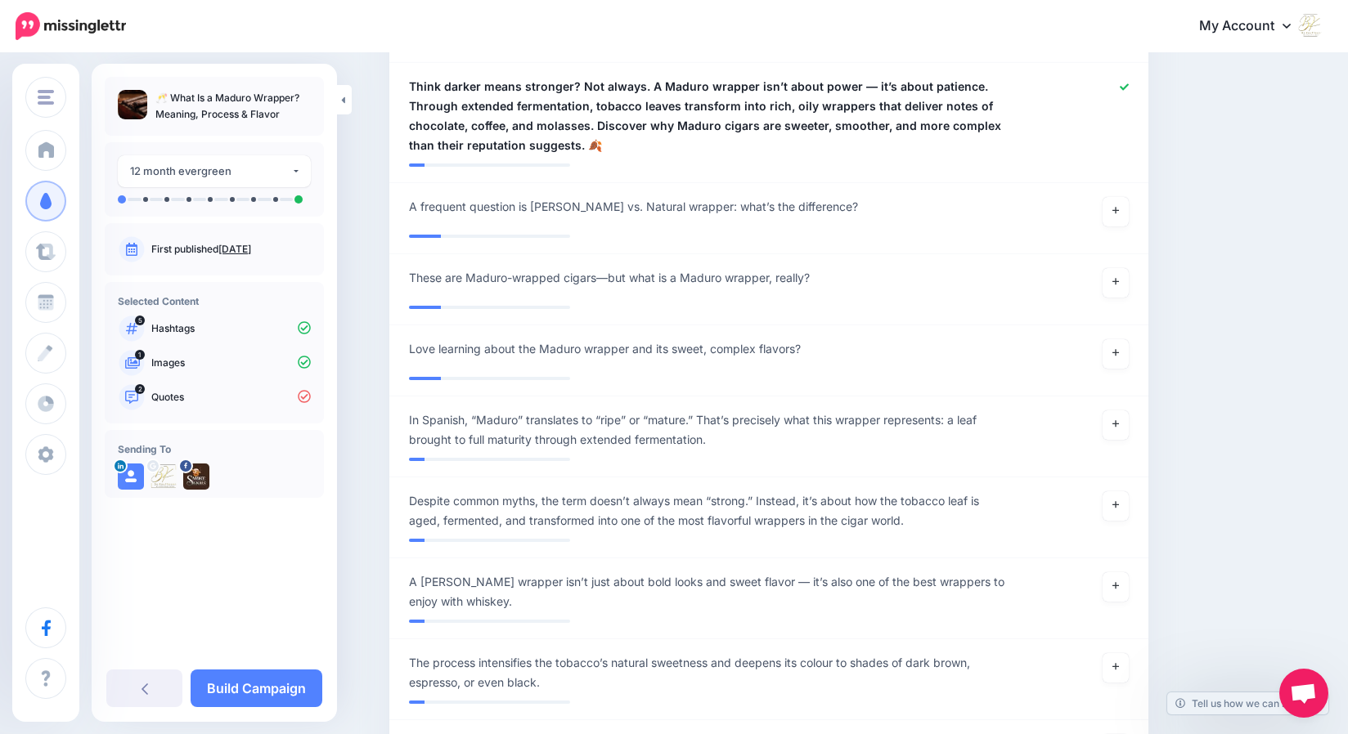
scroll to position [298, 0]
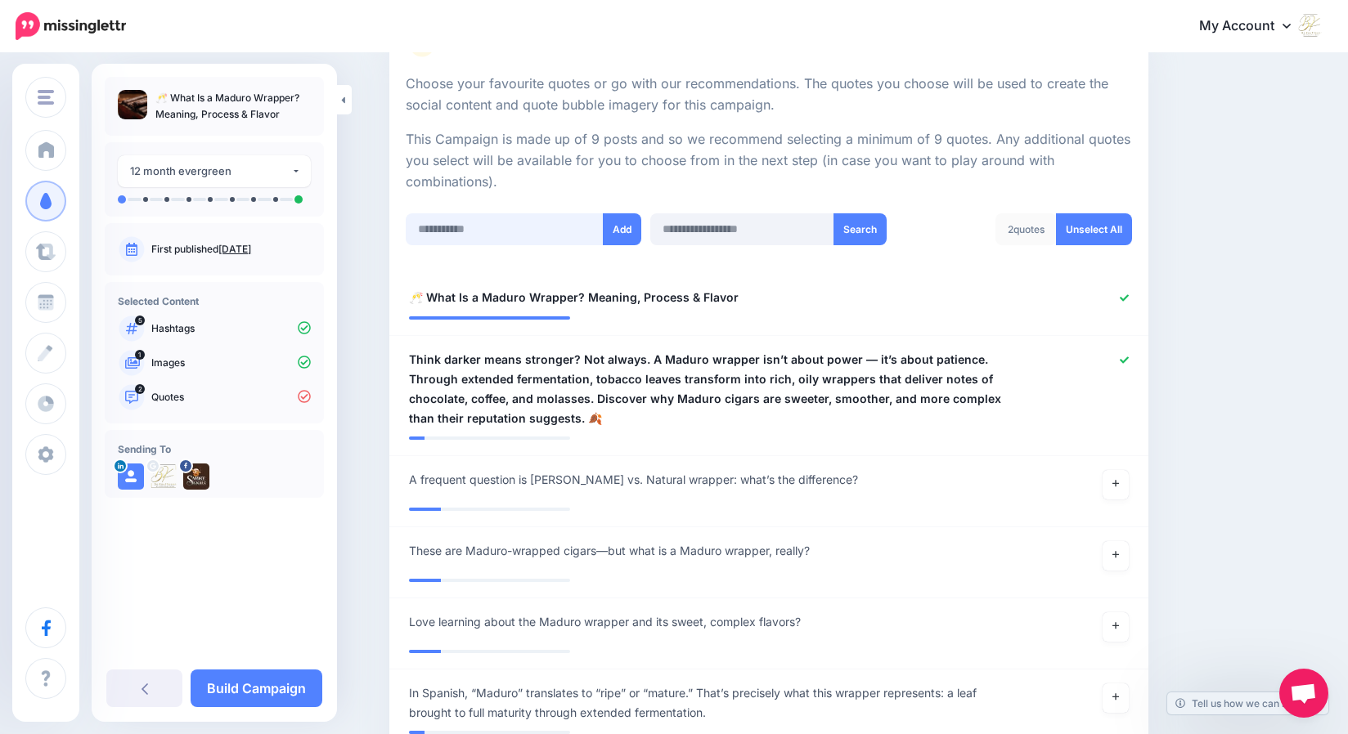
click at [478, 231] on input "text" at bounding box center [505, 229] width 199 height 32
paste input "**********"
type input "**********"
click at [635, 226] on button "Add" at bounding box center [622, 229] width 38 height 32
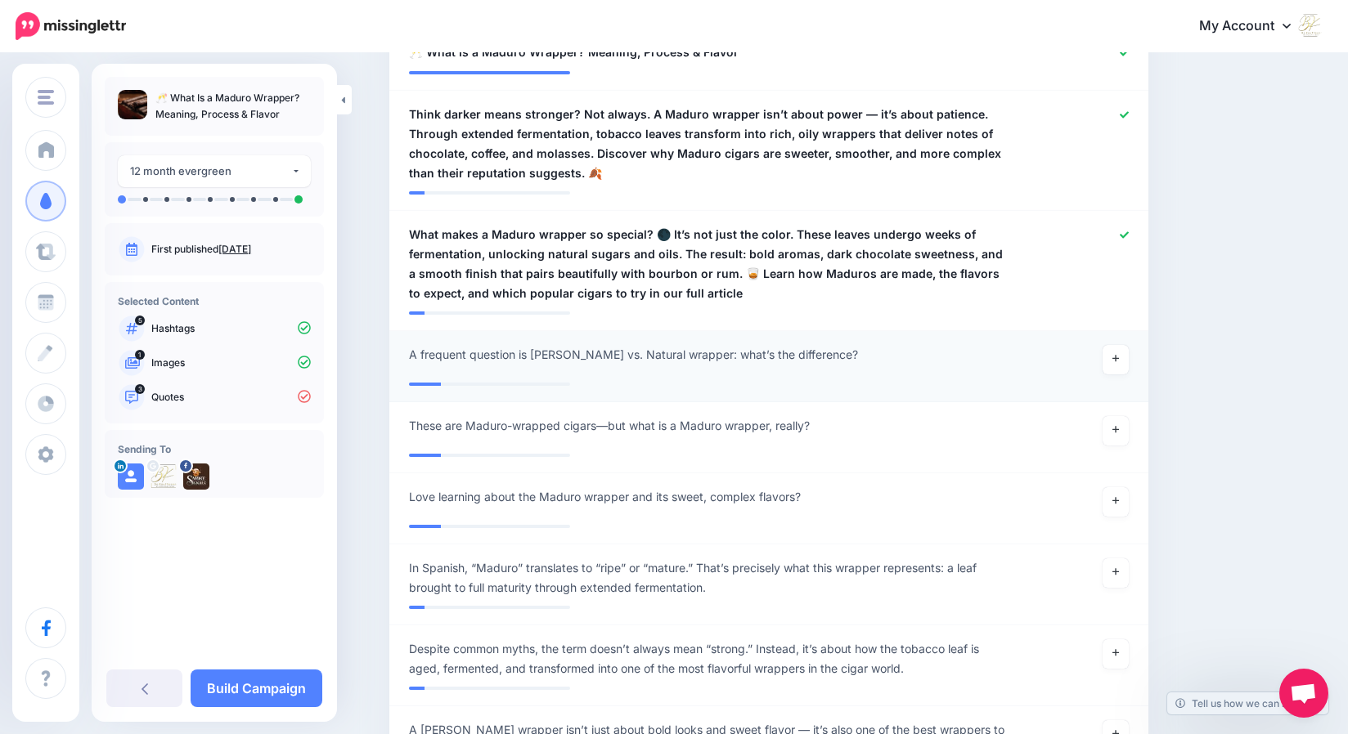
scroll to position [209, 0]
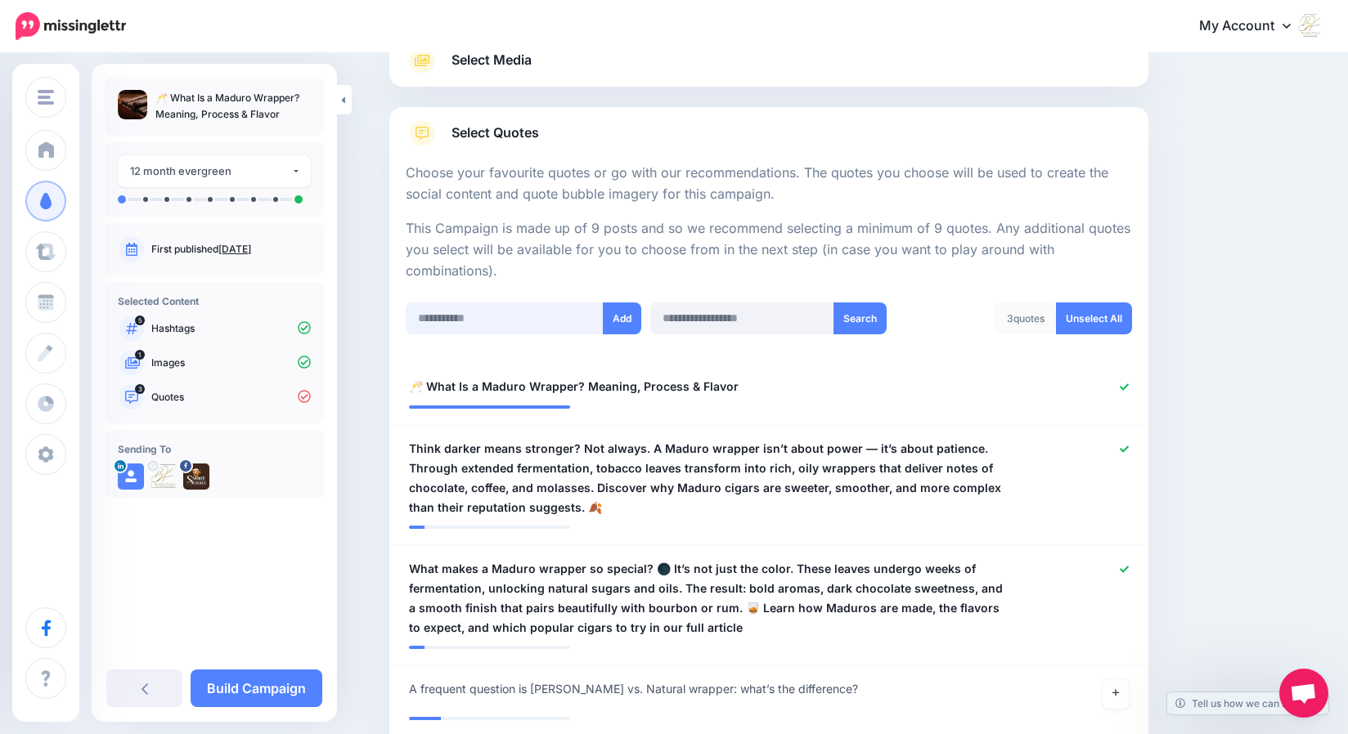
click at [453, 318] on input "text" at bounding box center [505, 319] width 199 height 32
paste input "**********"
type input "**********"
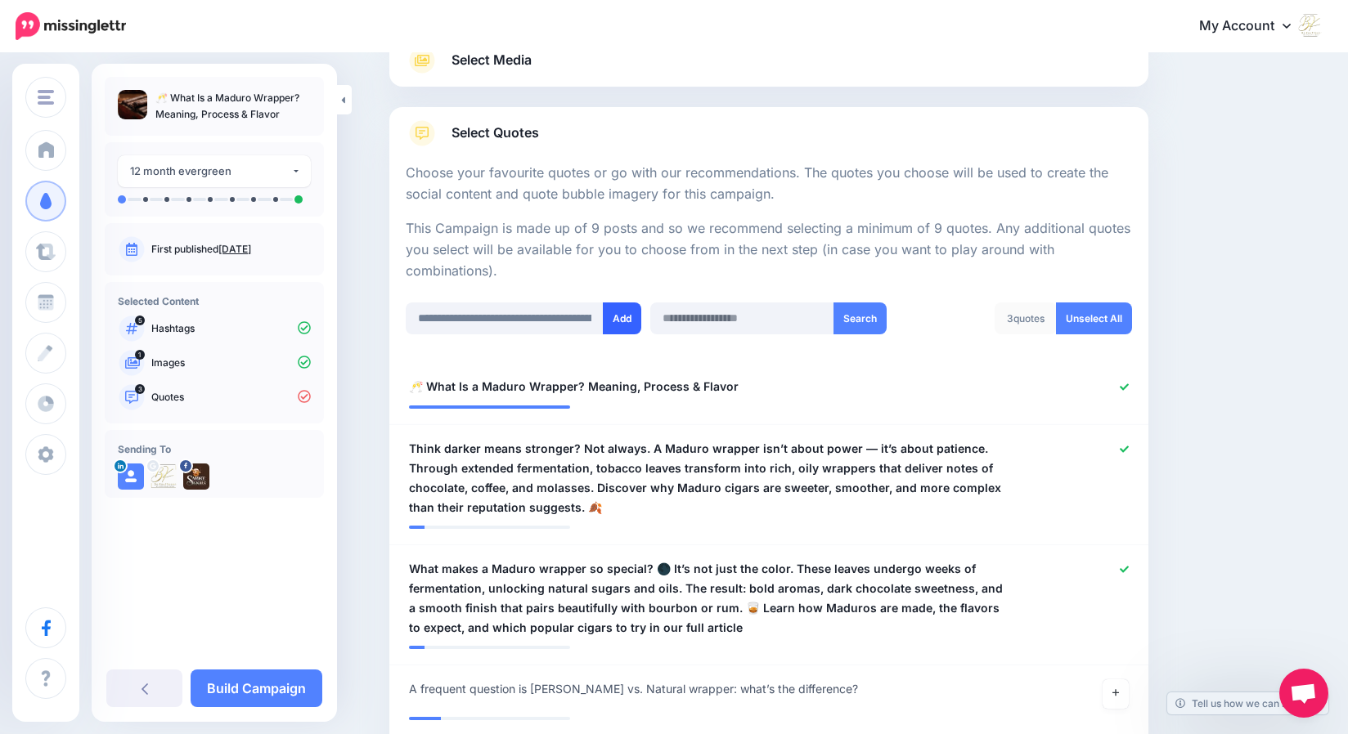
click at [628, 317] on button "Add" at bounding box center [622, 319] width 38 height 32
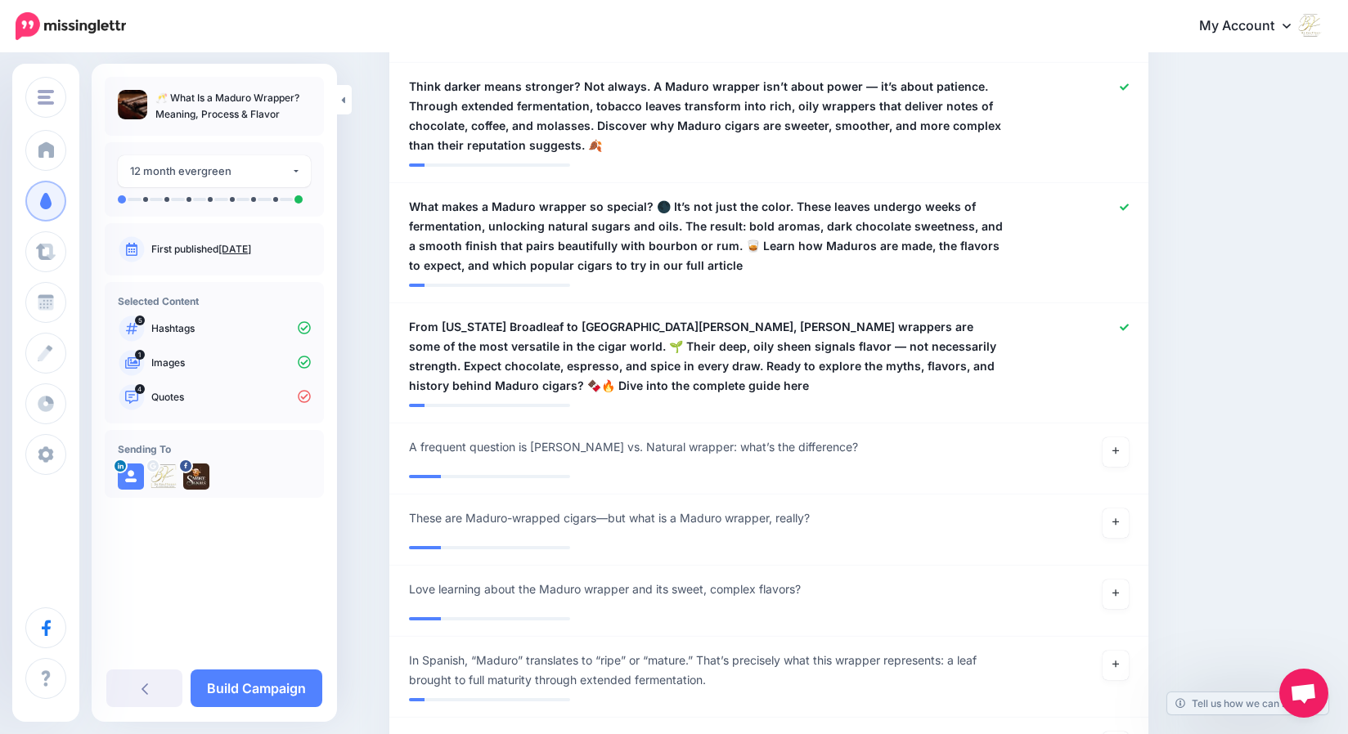
scroll to position [311, 0]
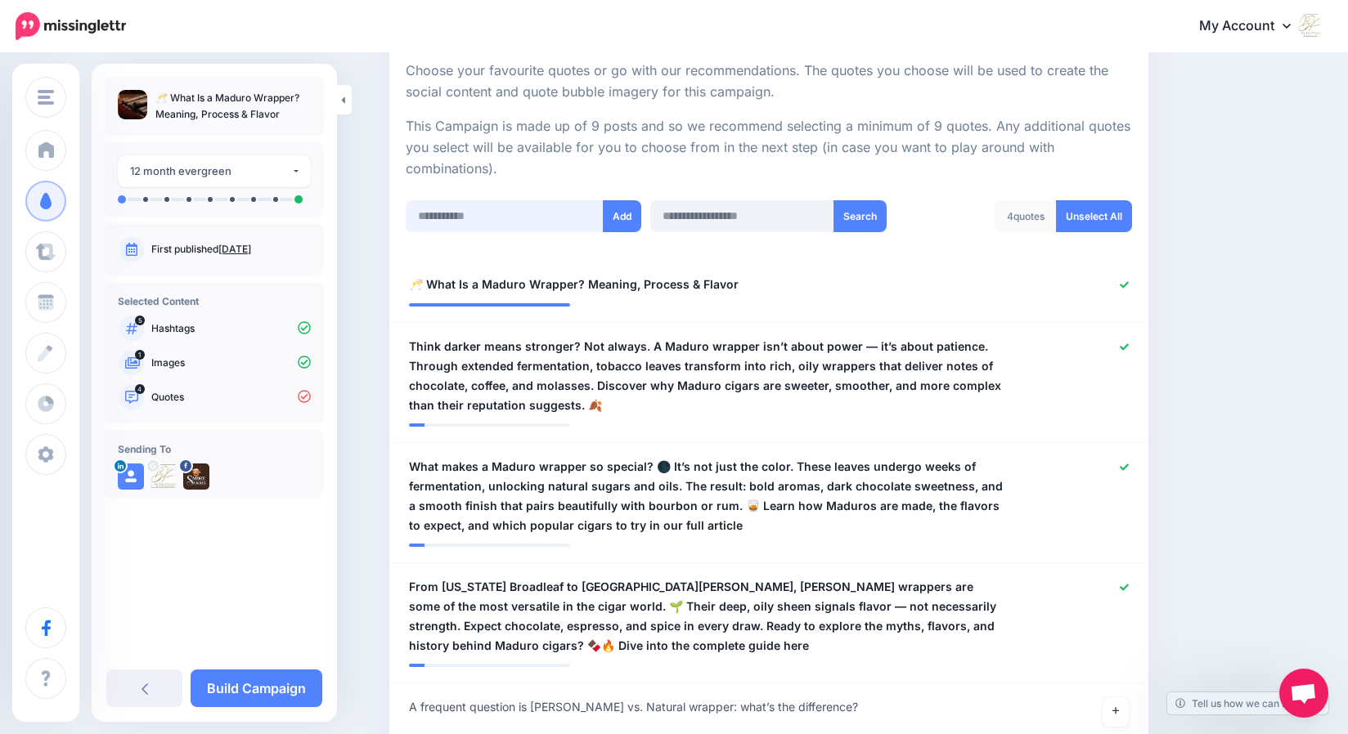
click at [446, 213] on input "text" at bounding box center [505, 216] width 199 height 32
paste input "**********"
type input "**********"
click at [631, 217] on button "Add" at bounding box center [622, 216] width 38 height 32
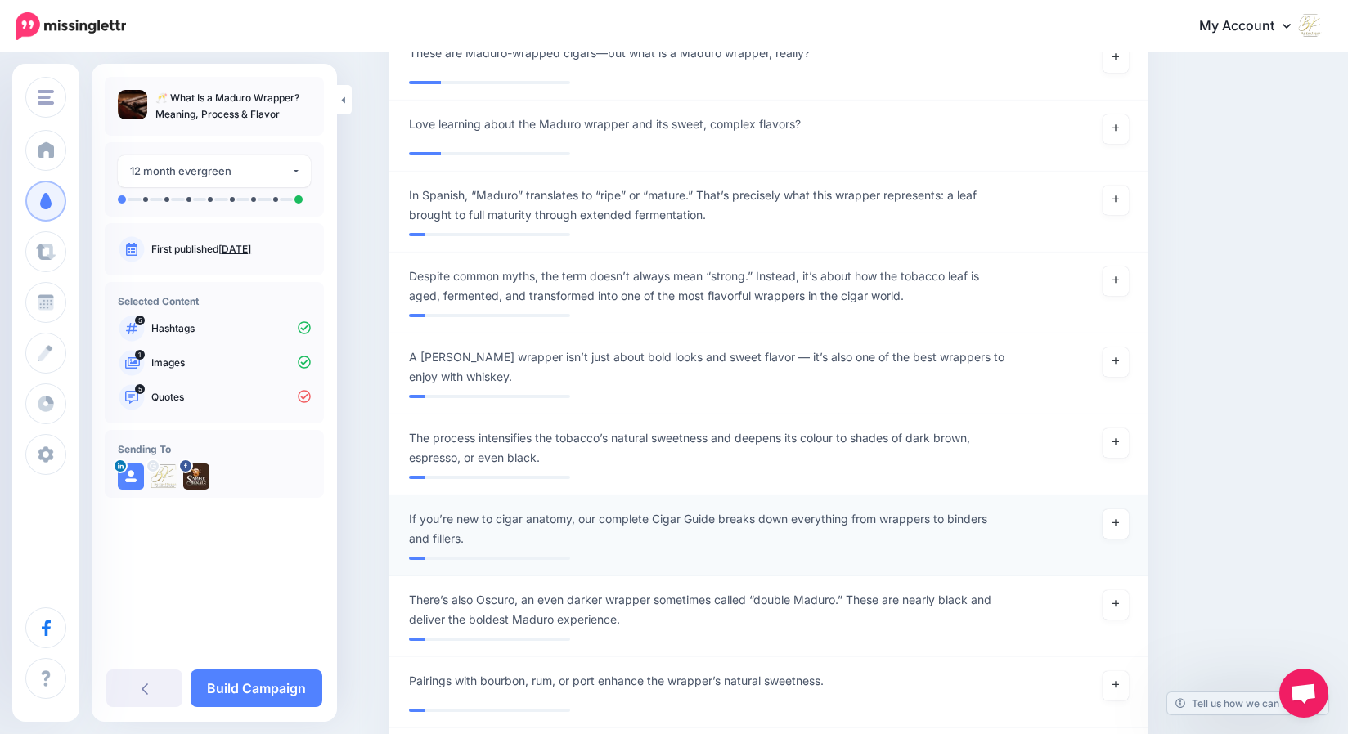
scroll to position [1167, 0]
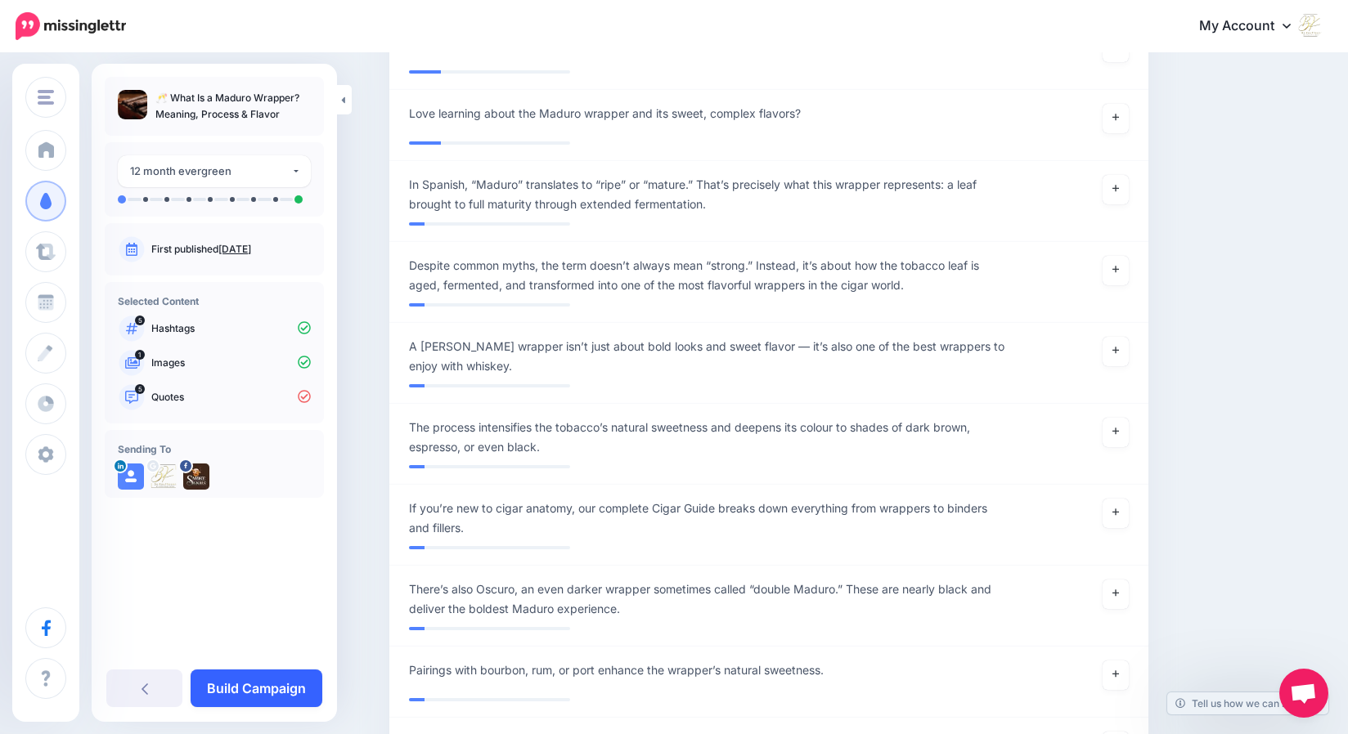
click at [261, 690] on link "Build Campaign" at bounding box center [257, 689] width 132 height 38
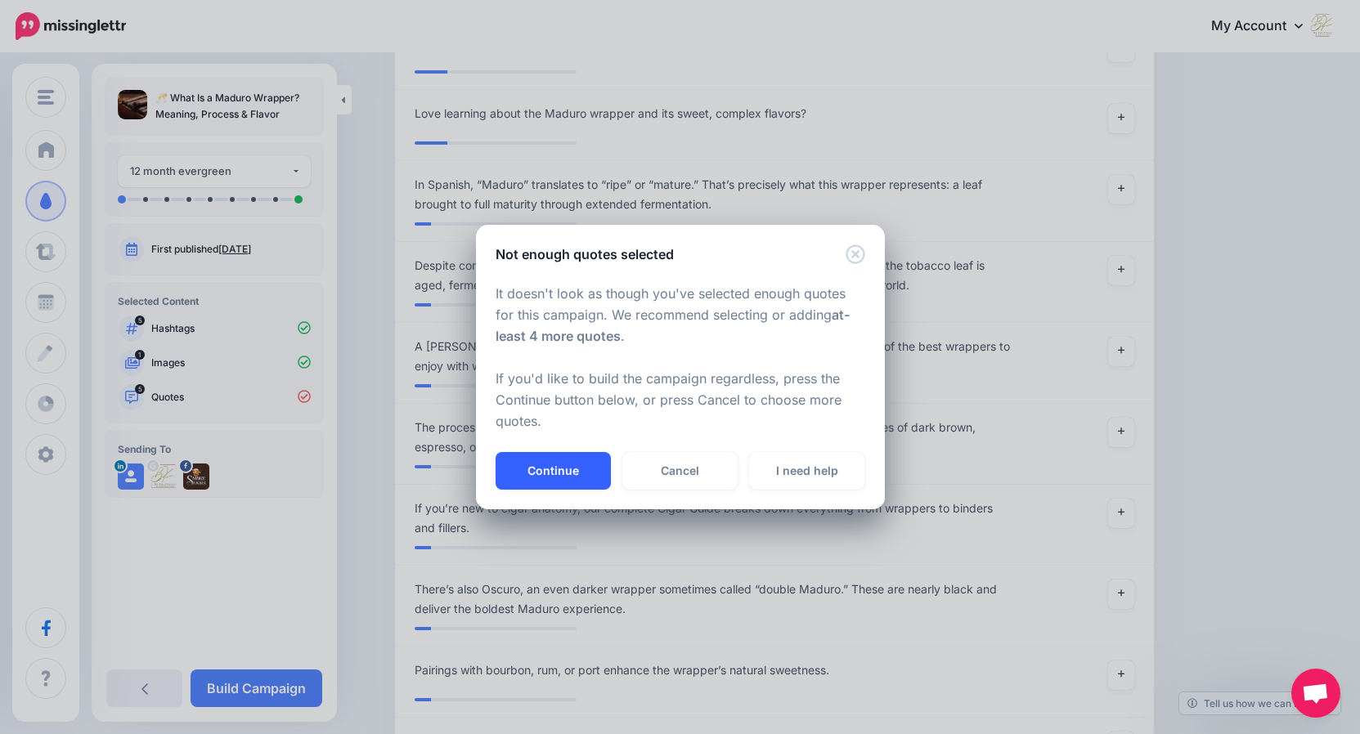
click at [556, 469] on button "Continue" at bounding box center [553, 471] width 115 height 38
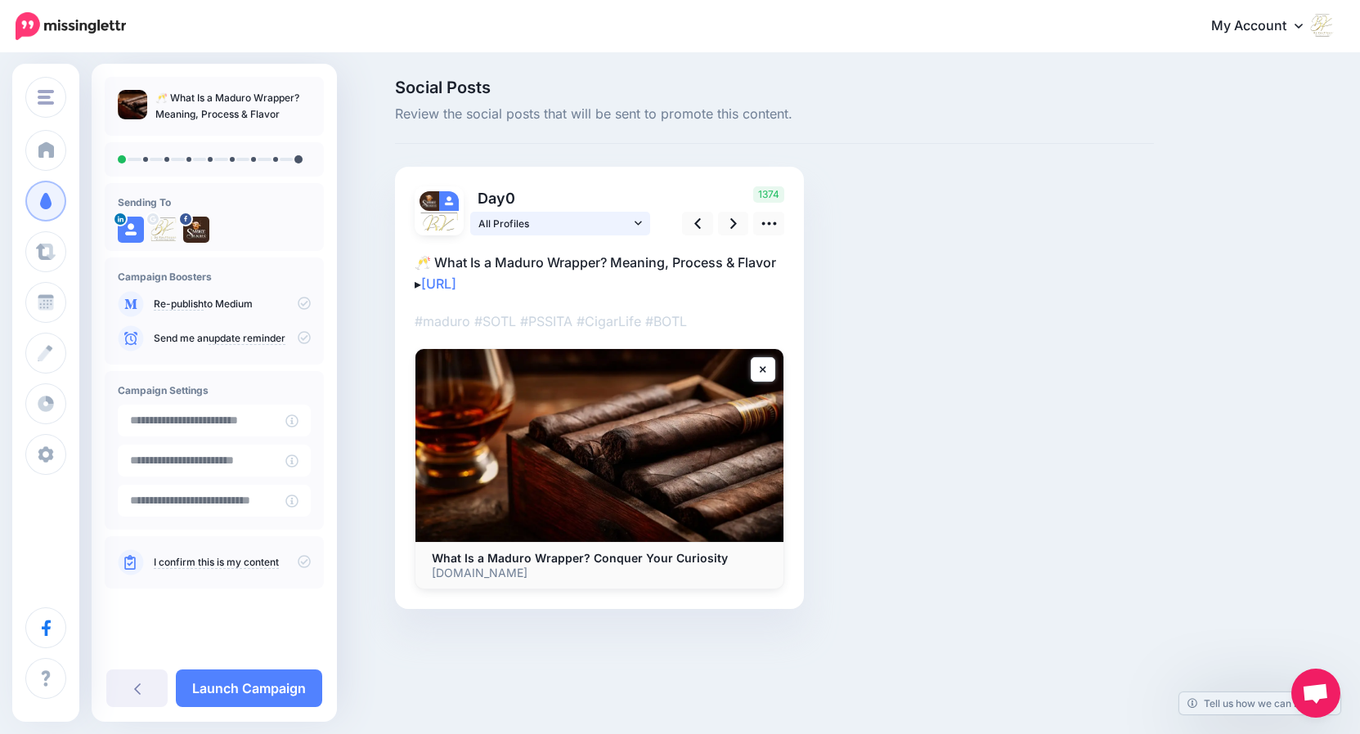
click at [636, 221] on icon at bounding box center [638, 223] width 7 height 11
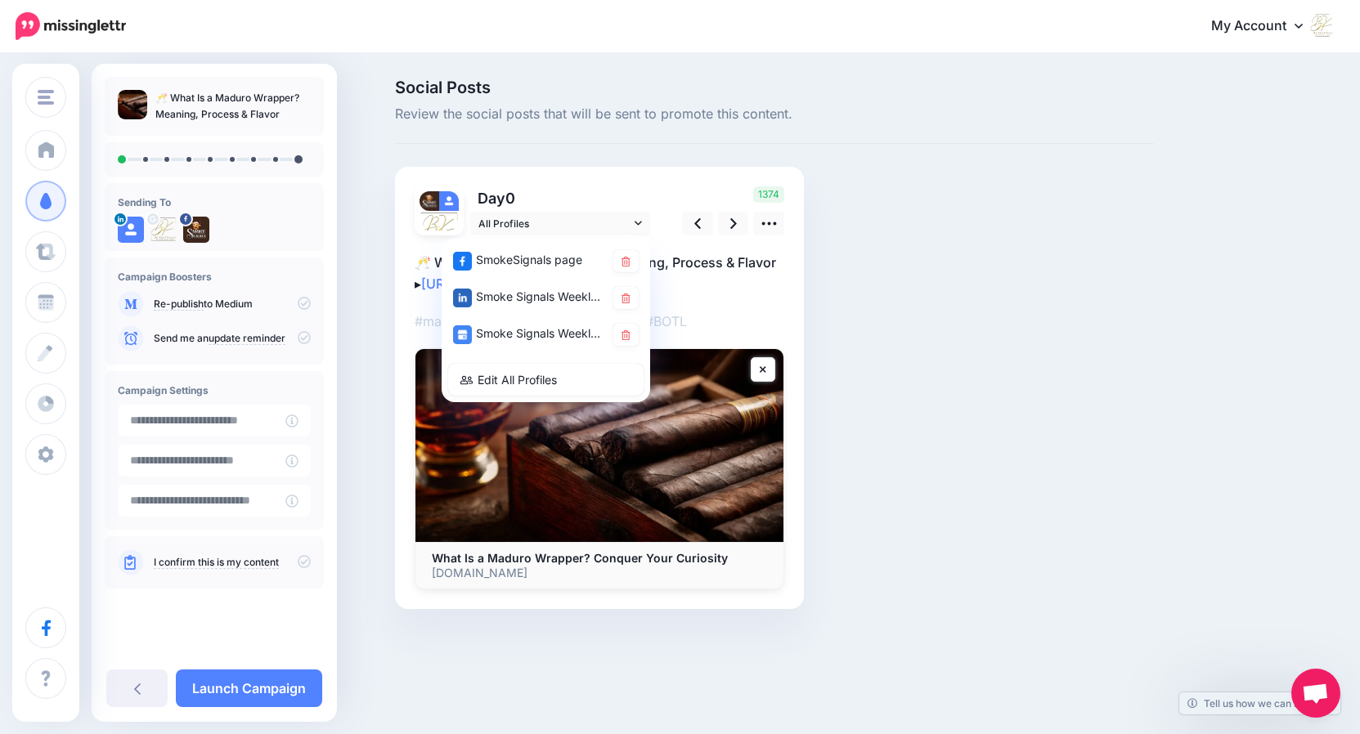
click at [942, 344] on div "Social Posts Review the social posts that will be sent to promote this content.…" at bounding box center [775, 368] width 784 height 579
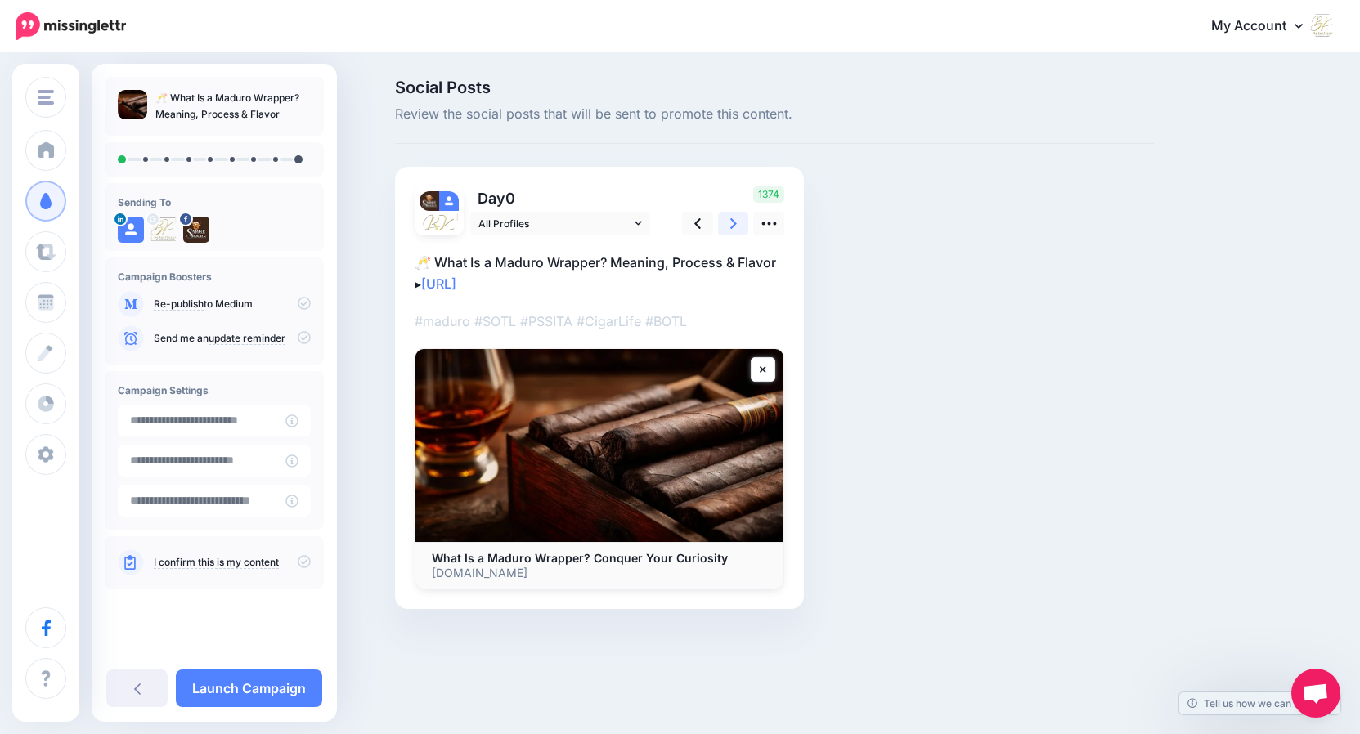
click at [737, 222] on link at bounding box center [733, 224] width 31 height 24
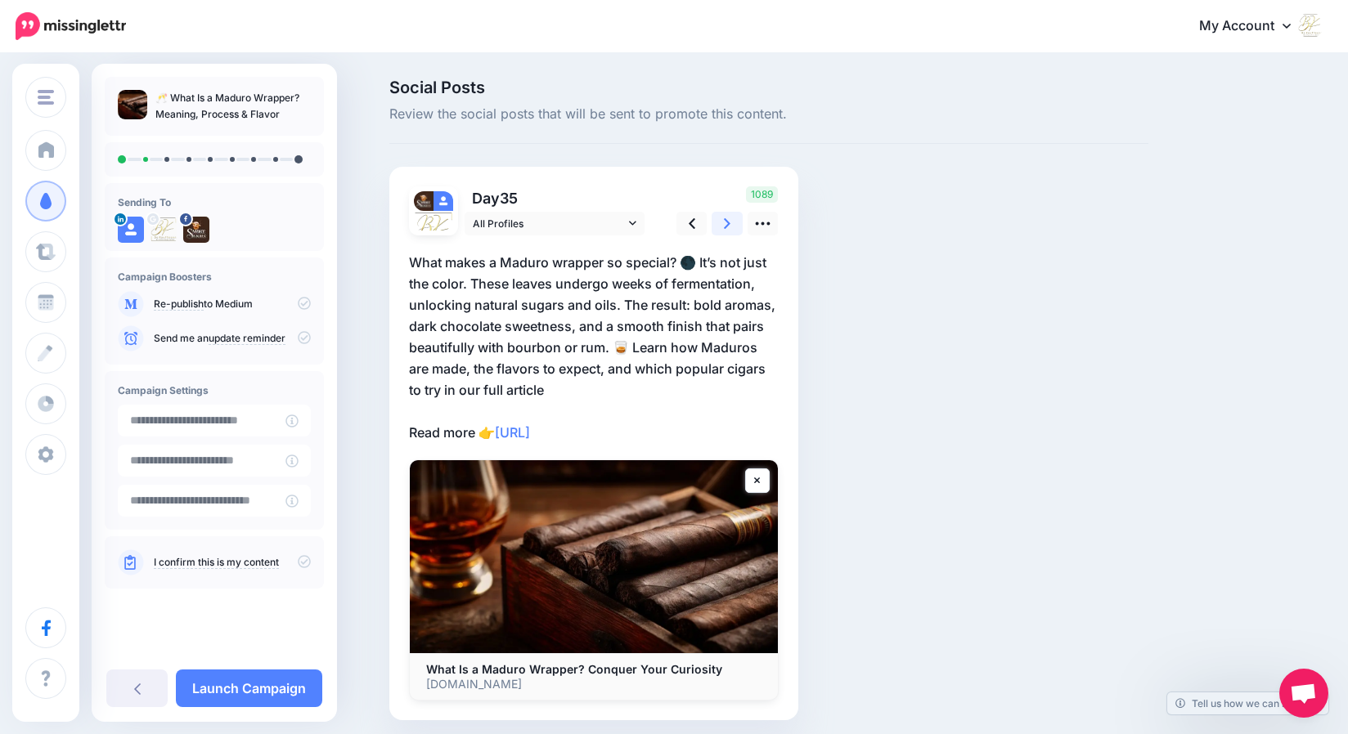
click at [730, 224] on icon at bounding box center [727, 223] width 7 height 11
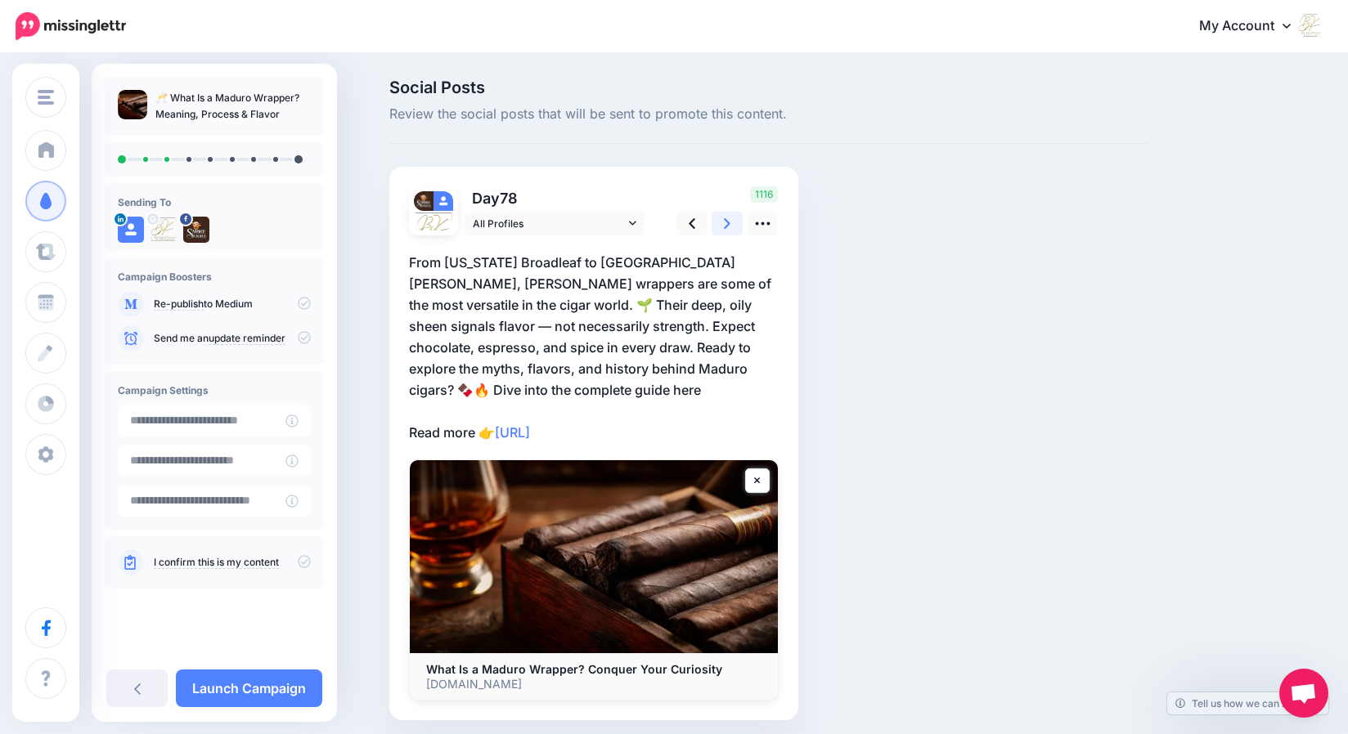
click at [730, 224] on icon at bounding box center [727, 223] width 7 height 11
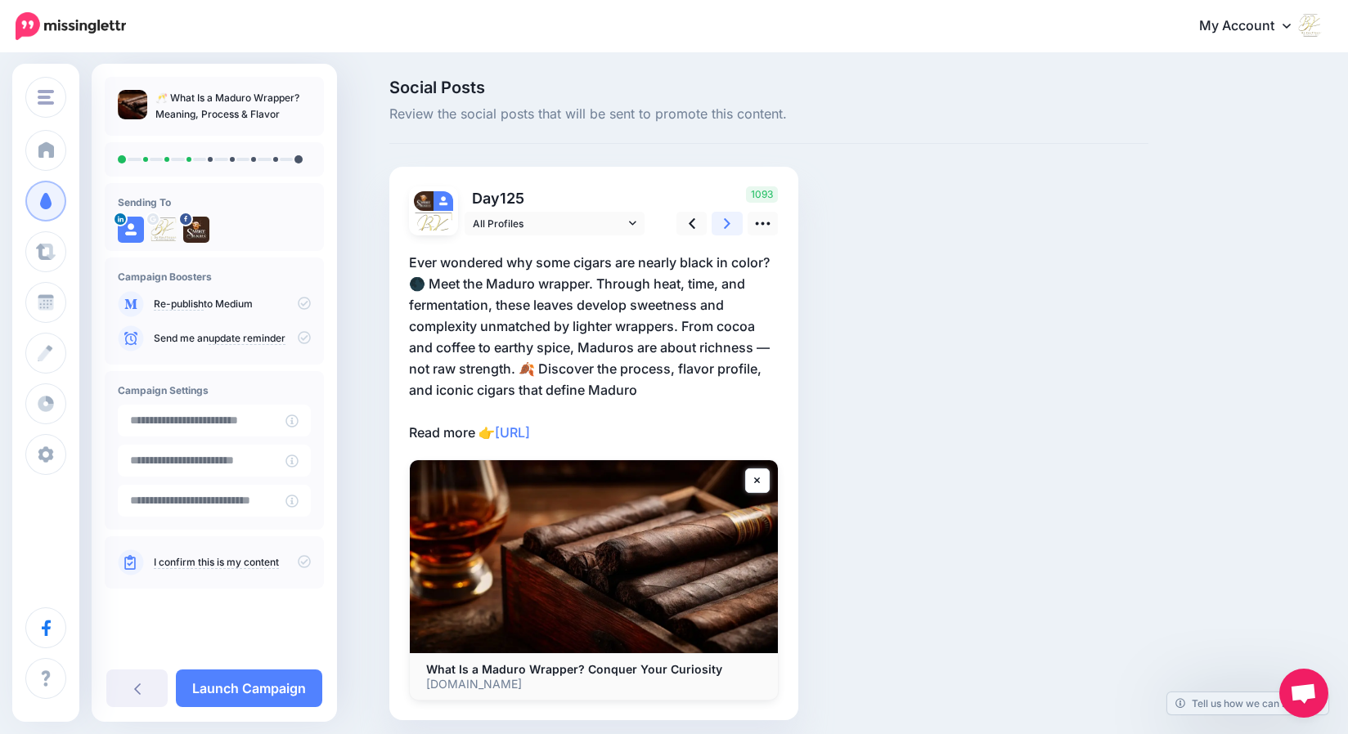
click at [730, 224] on icon at bounding box center [727, 223] width 7 height 11
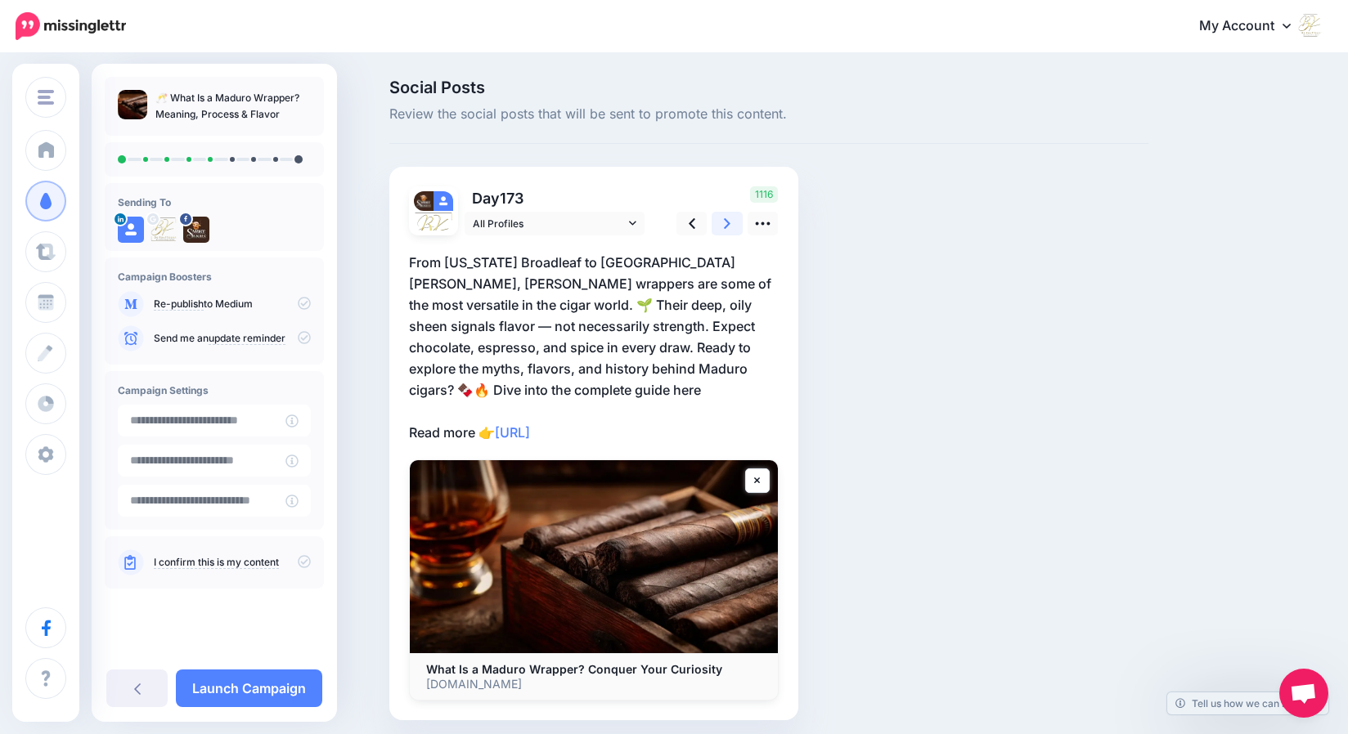
click at [730, 224] on icon at bounding box center [727, 223] width 7 height 11
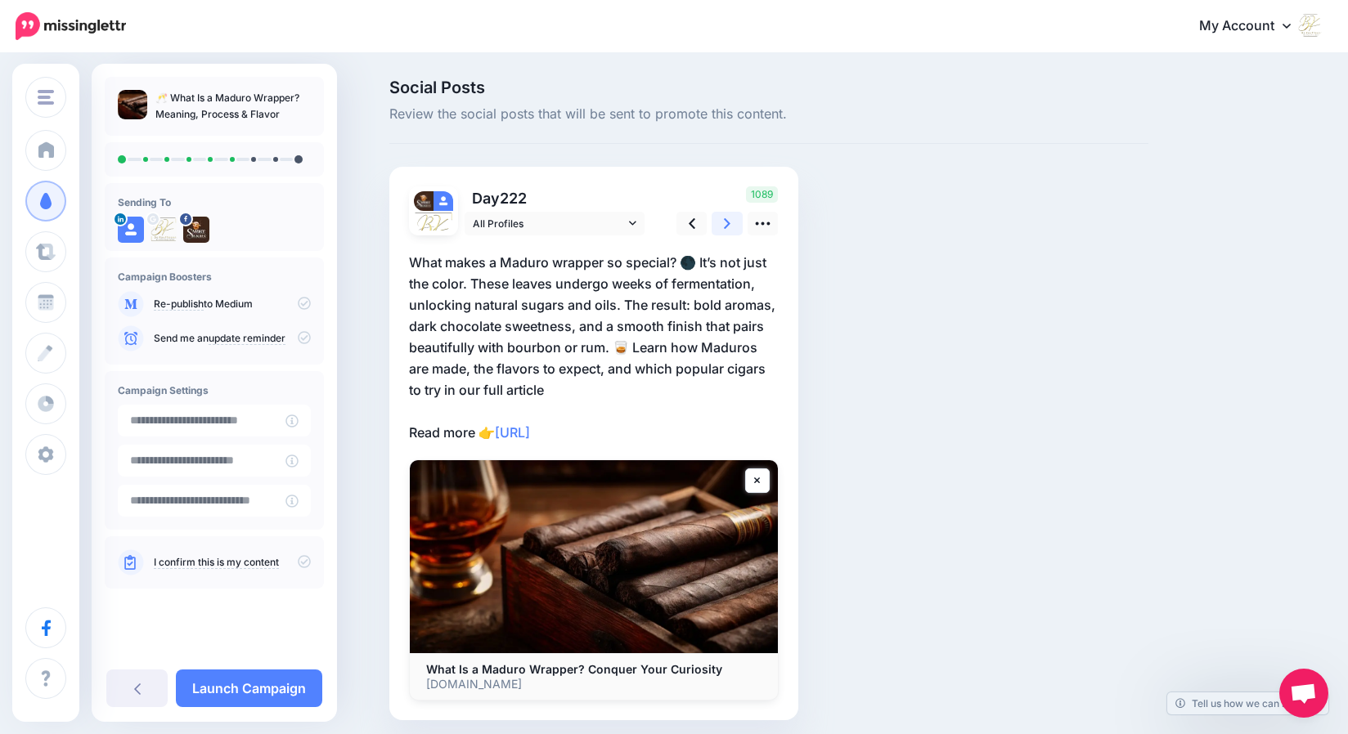
click at [730, 224] on icon at bounding box center [727, 223] width 7 height 11
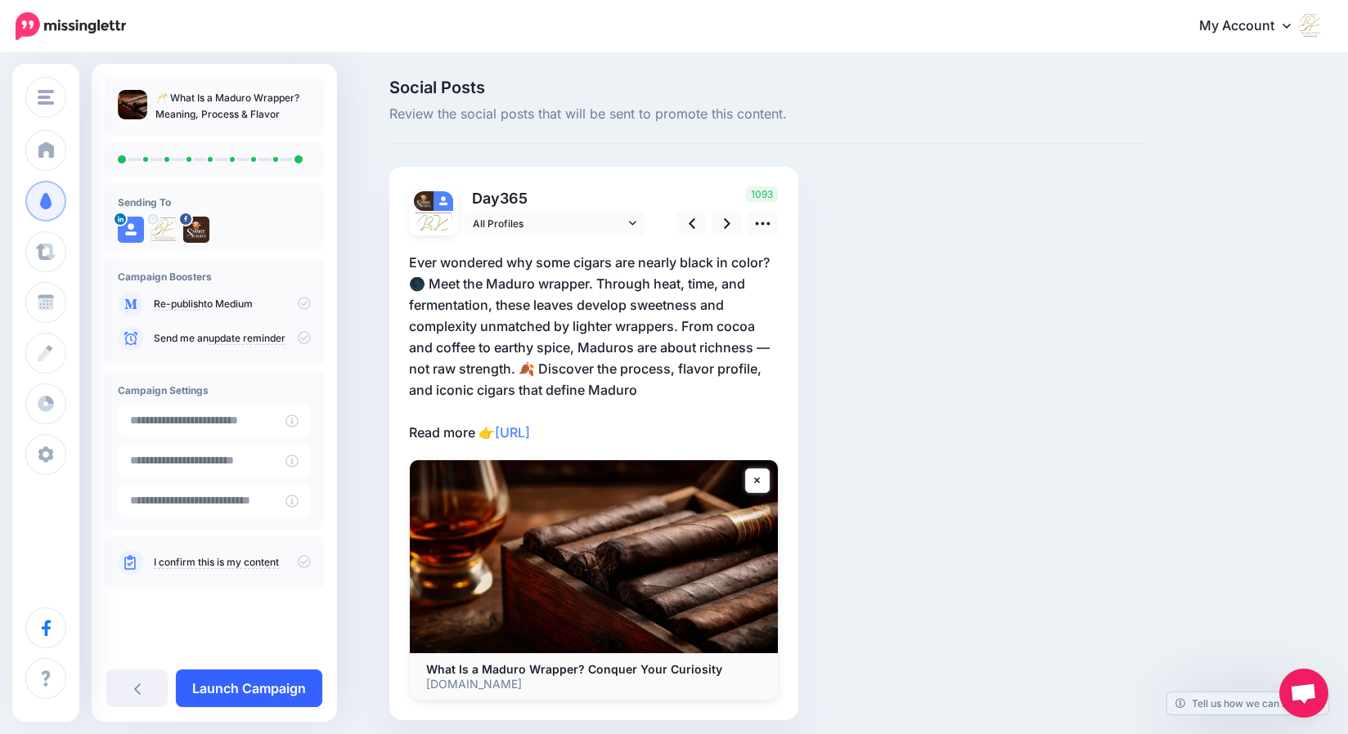
click at [276, 687] on link "Launch Campaign" at bounding box center [249, 689] width 146 height 38
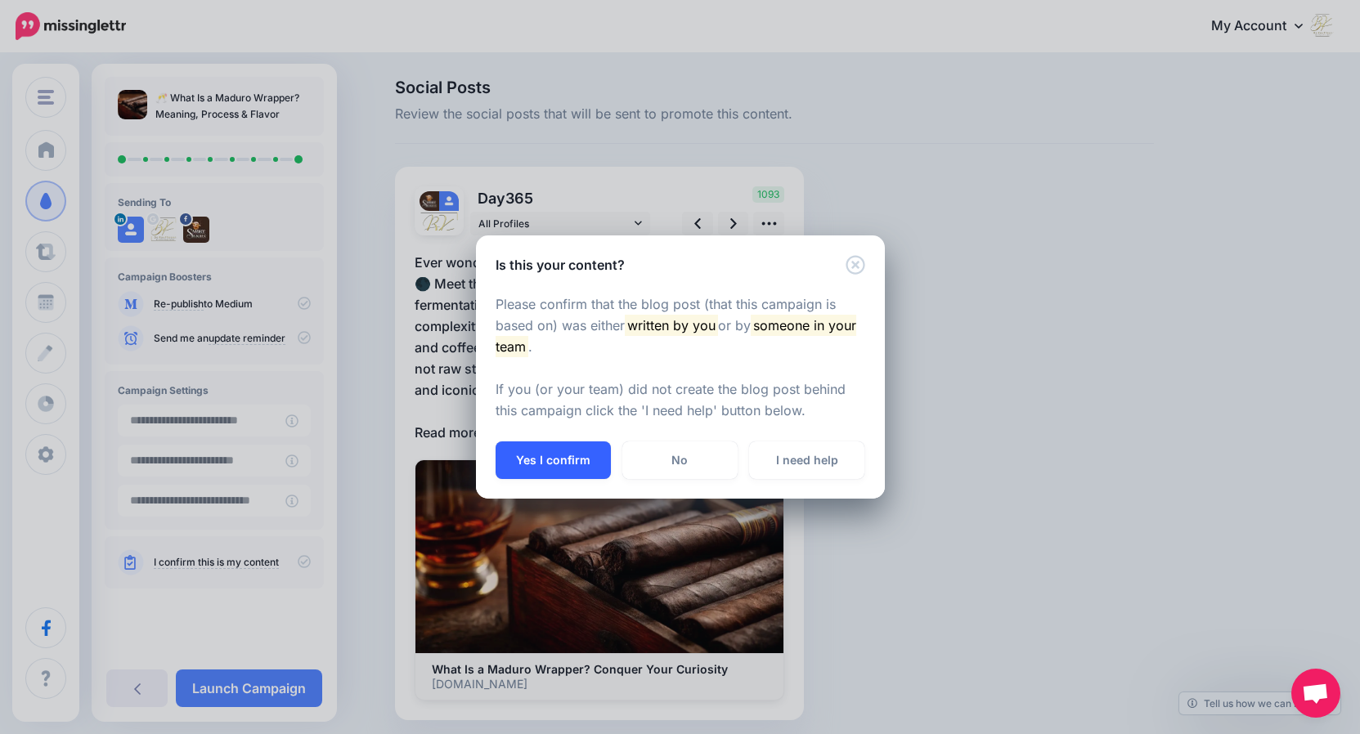
click at [573, 461] on button "Yes I confirm" at bounding box center [553, 461] width 115 height 38
